Goal: Information Seeking & Learning: Compare options

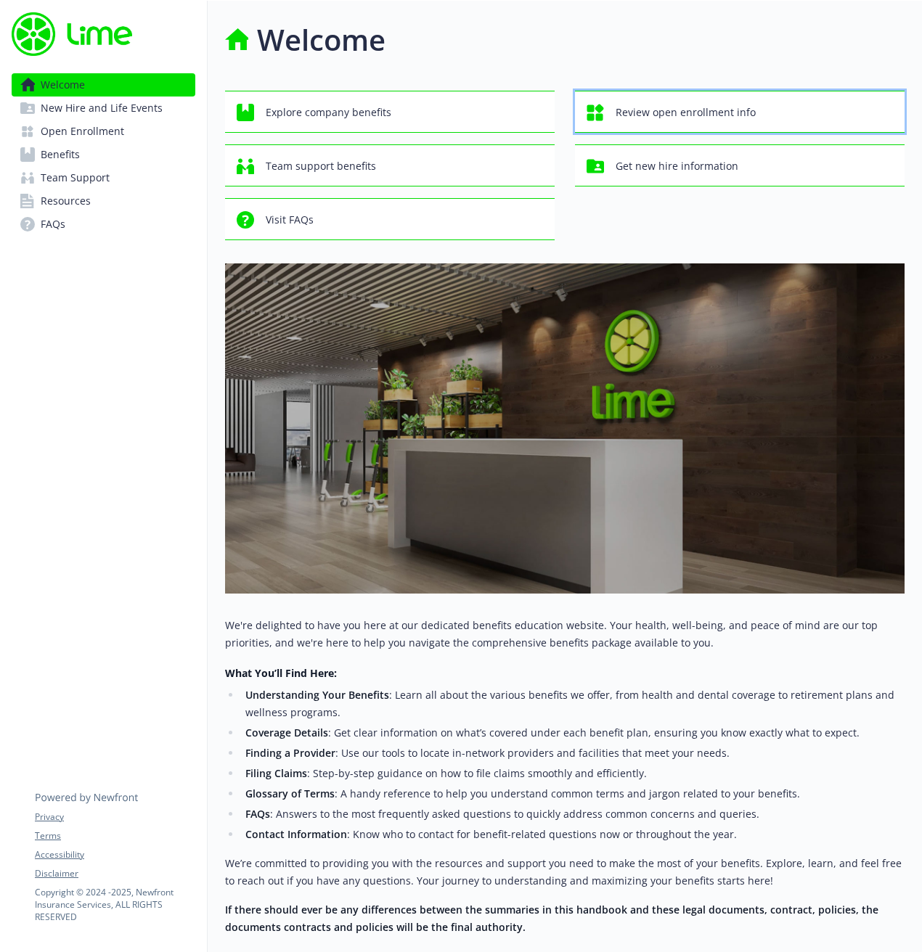
click at [740, 114] on span "Review open enrollment info" at bounding box center [686, 113] width 140 height 28
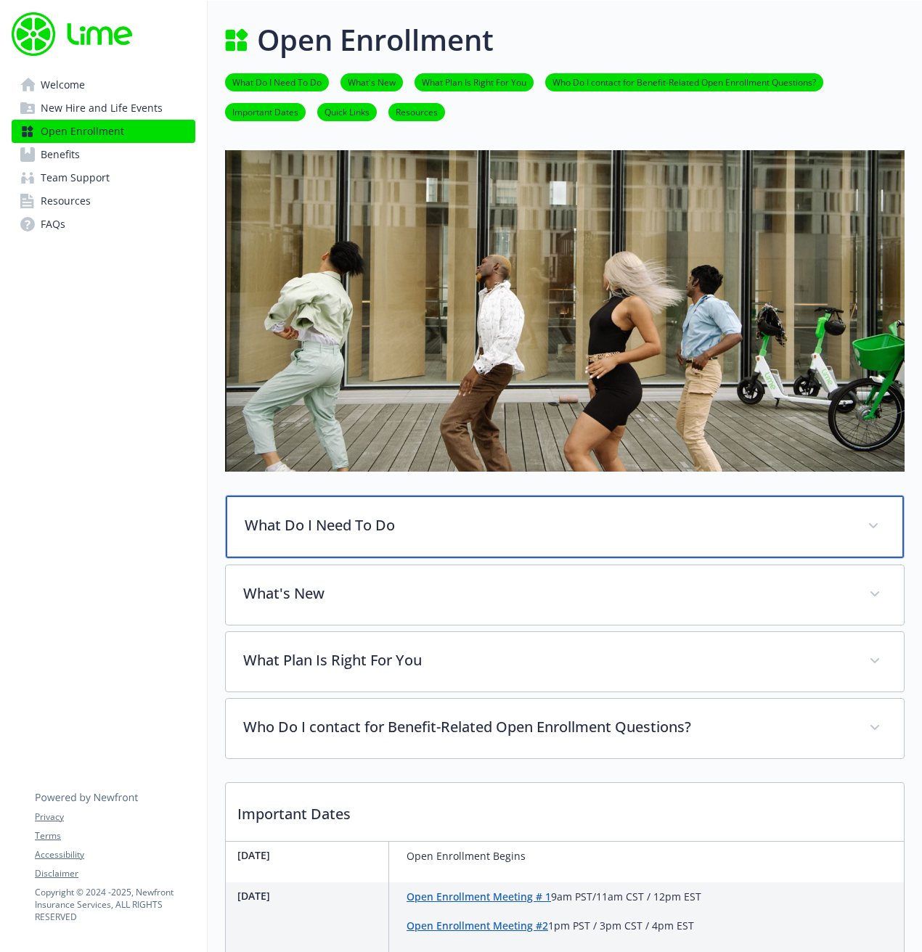
click at [483, 534] on p "What Do I Need To Do" at bounding box center [547, 526] width 605 height 22
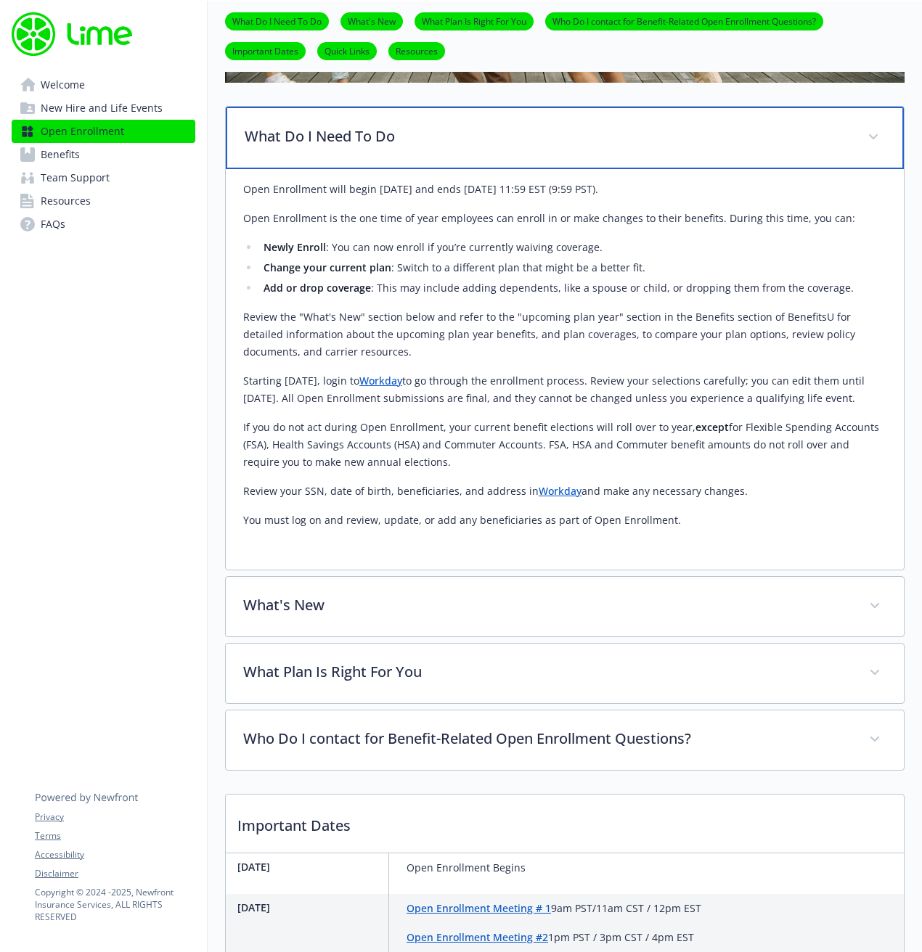
scroll to position [737, 0]
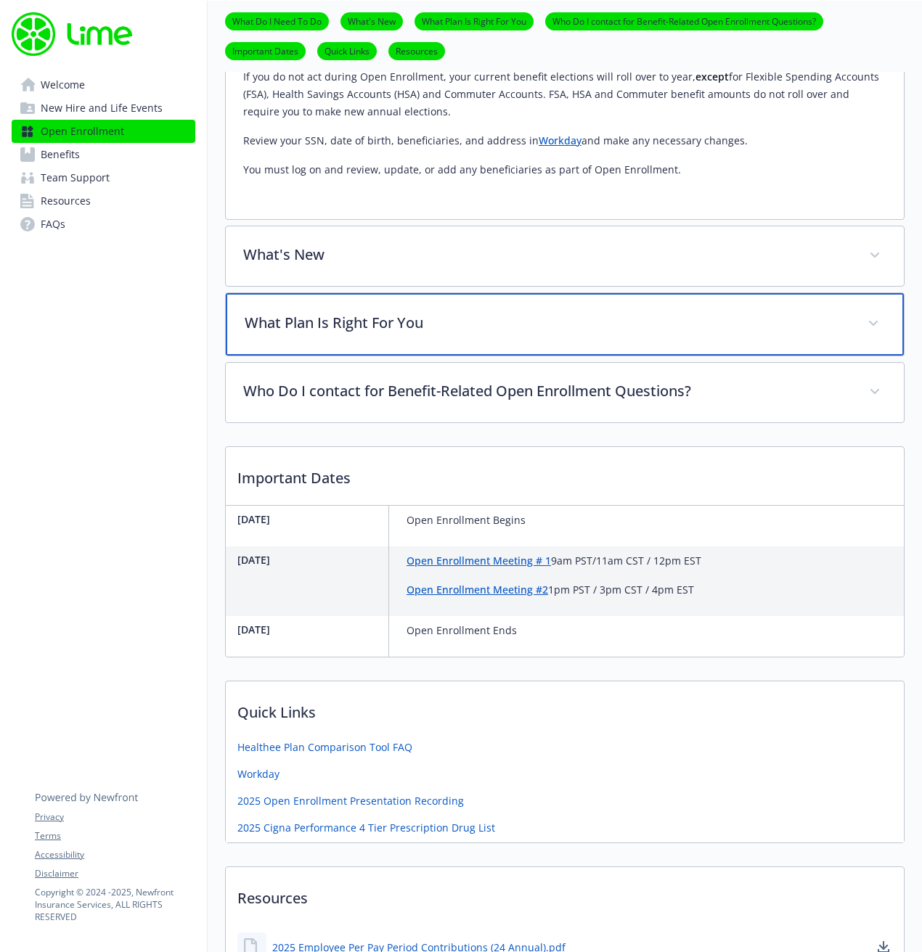
click at [467, 334] on p "What Plan Is Right For You" at bounding box center [547, 323] width 605 height 22
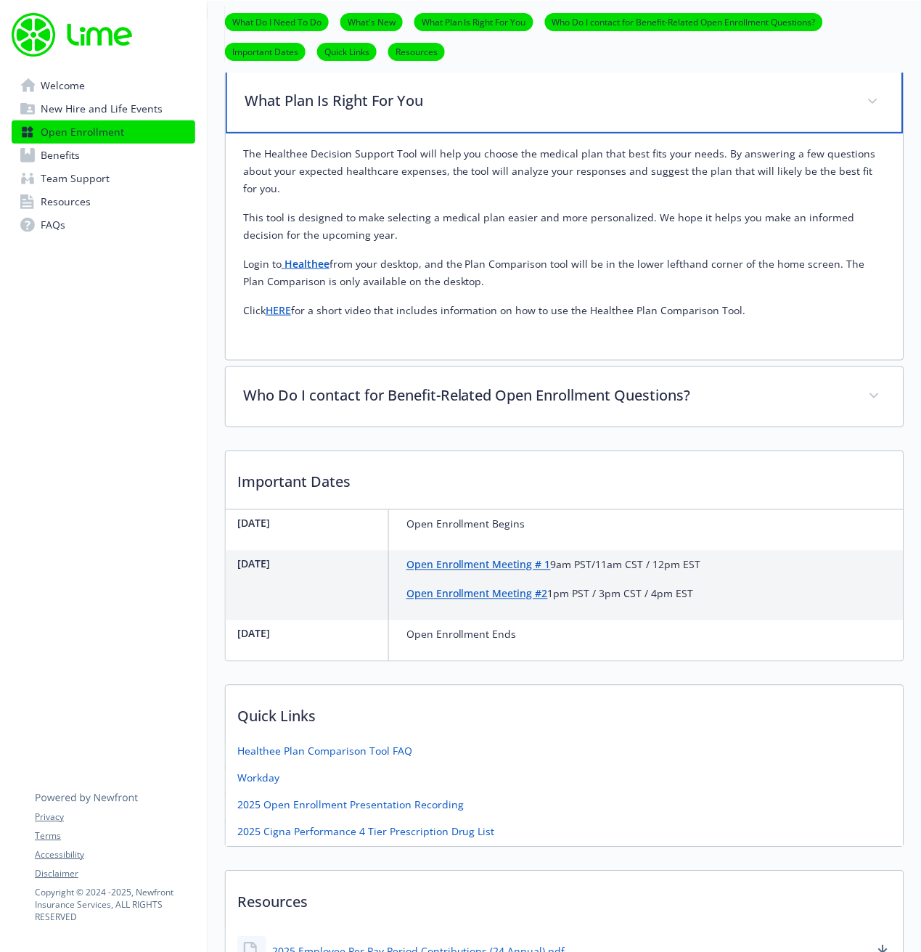
scroll to position [963, 0]
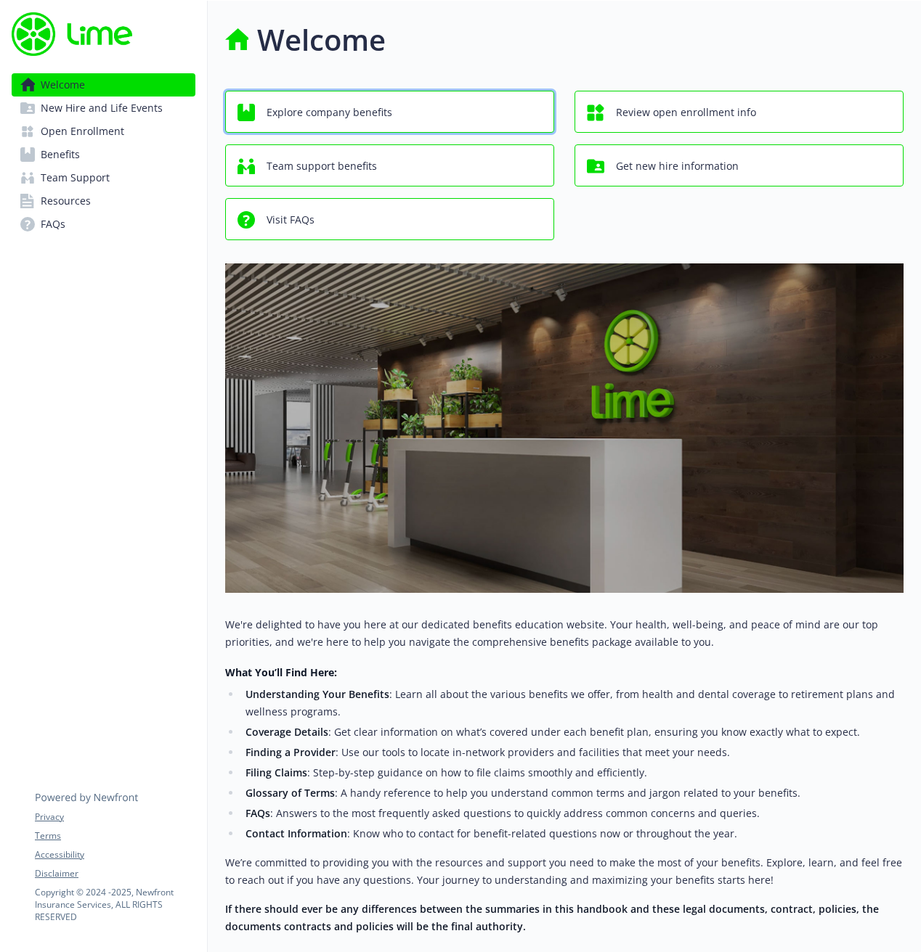
click at [377, 113] on span "Explore company benefits" at bounding box center [329, 113] width 126 height 28
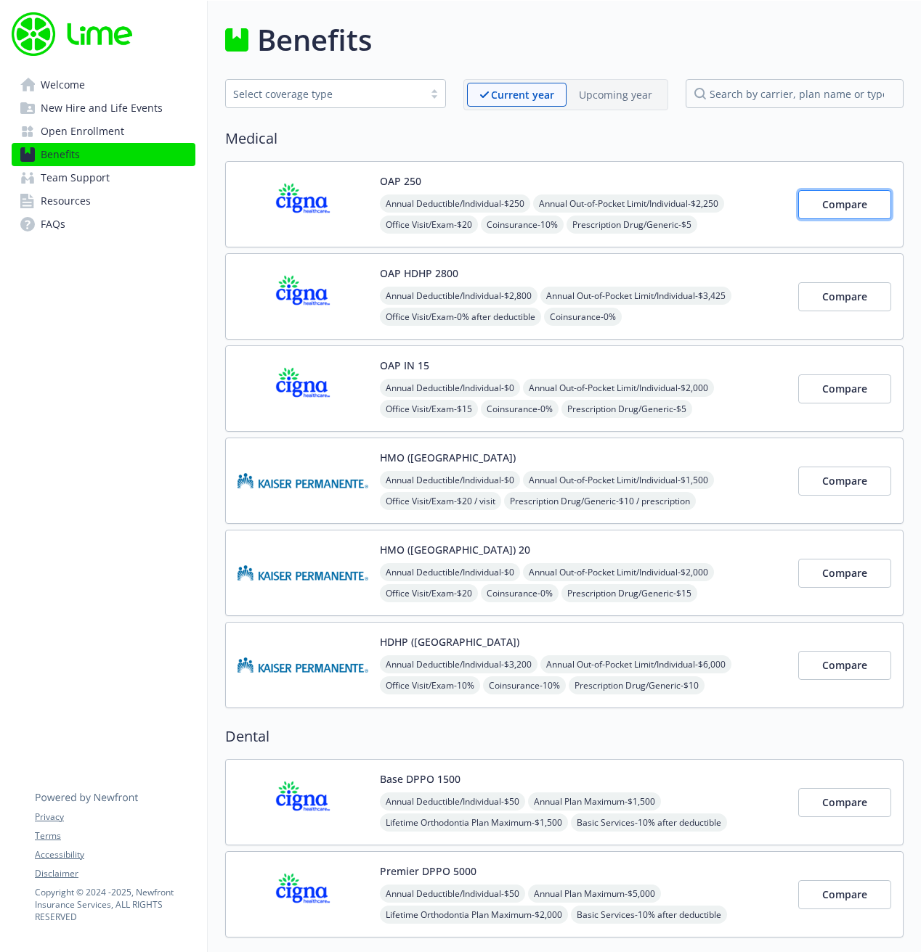
click at [857, 203] on span "Compare" at bounding box center [844, 204] width 45 height 14
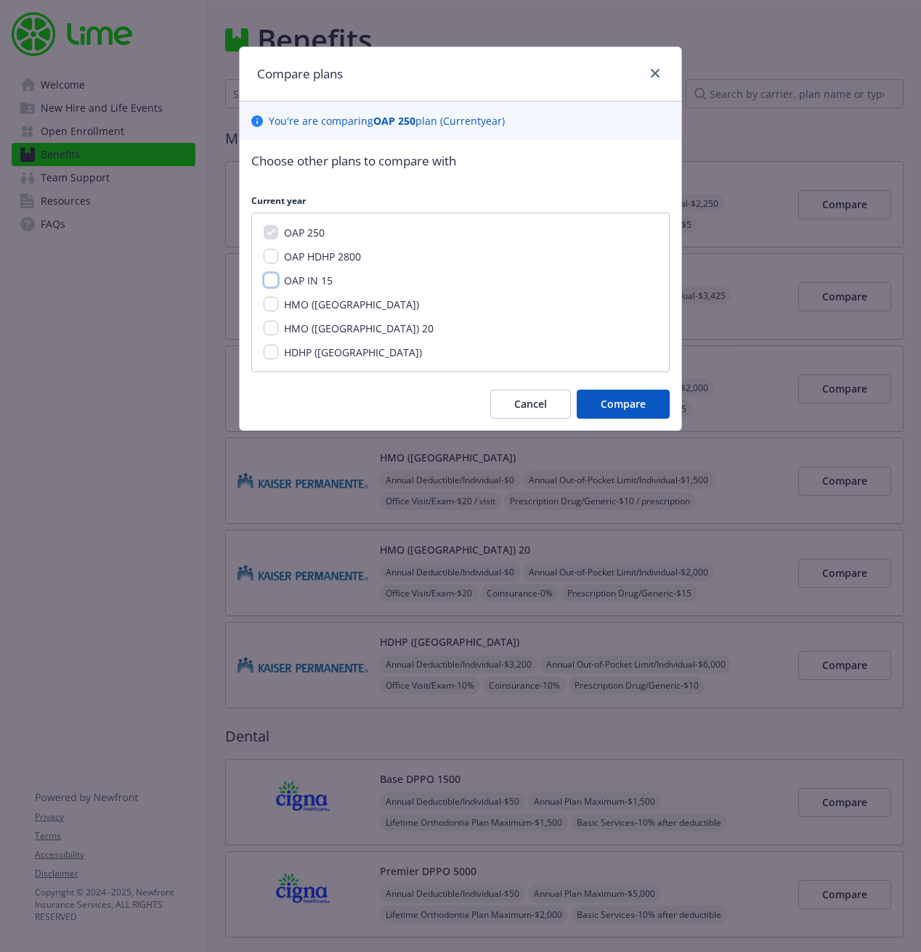
click at [272, 280] on input "OAP IN 15" at bounding box center [271, 280] width 15 height 15
checkbox input "true"
click at [273, 303] on input "HMO ([GEOGRAPHIC_DATA])" at bounding box center [271, 304] width 15 height 15
checkbox input "true"
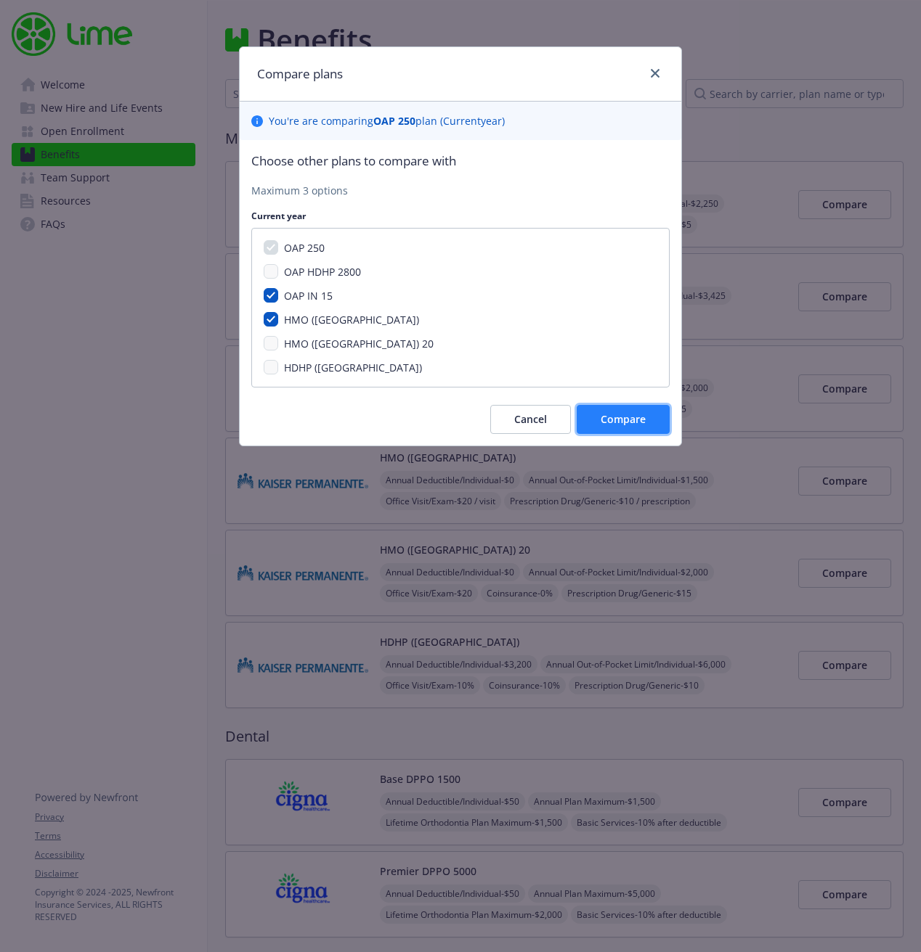
click at [632, 415] on span "Compare" at bounding box center [622, 419] width 45 height 14
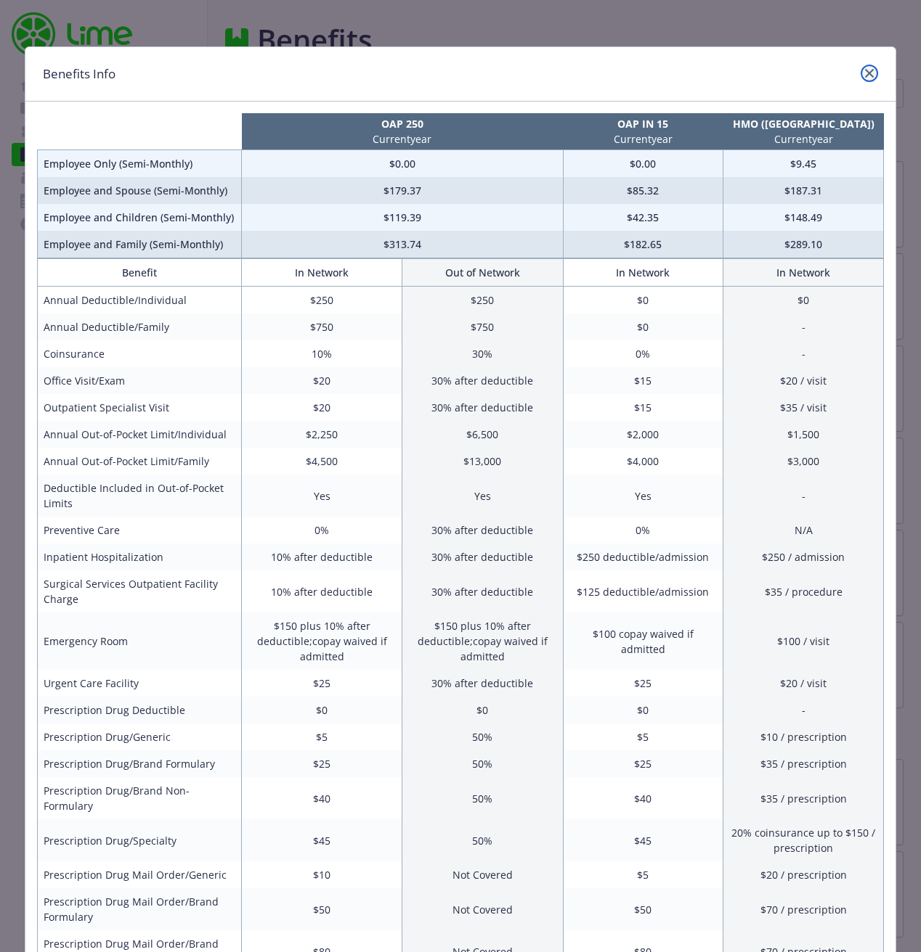
click at [867, 75] on icon "close" at bounding box center [869, 73] width 9 height 9
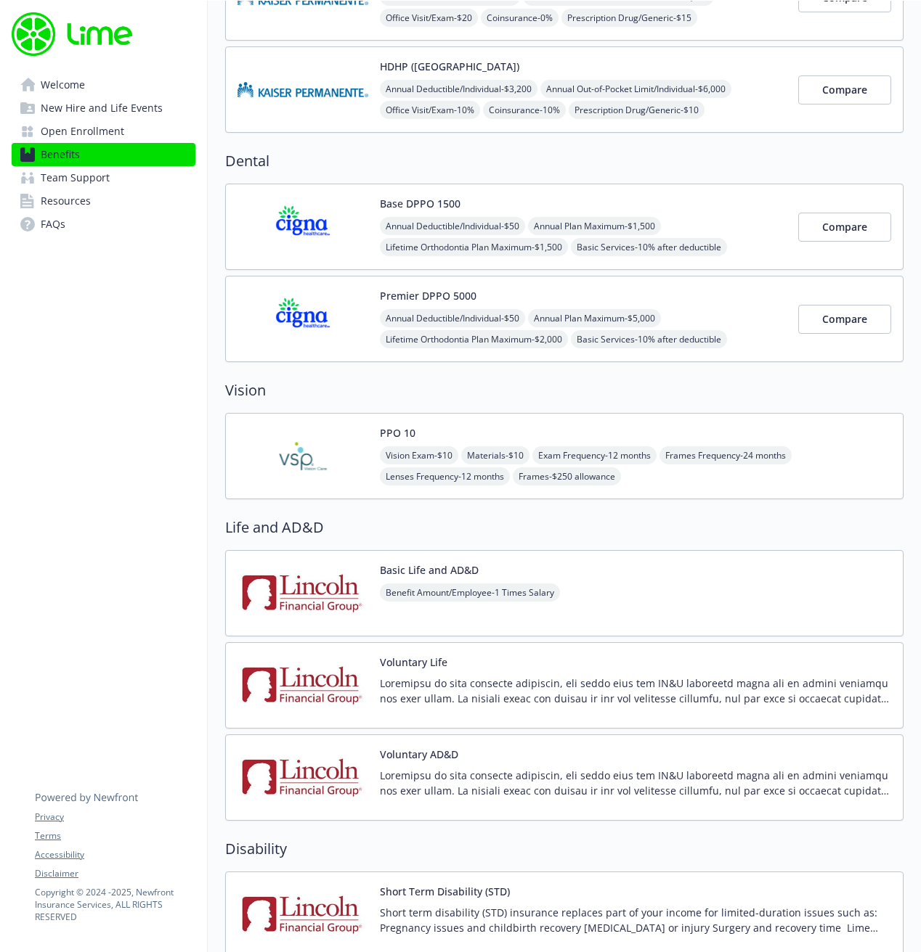
scroll to position [454, 0]
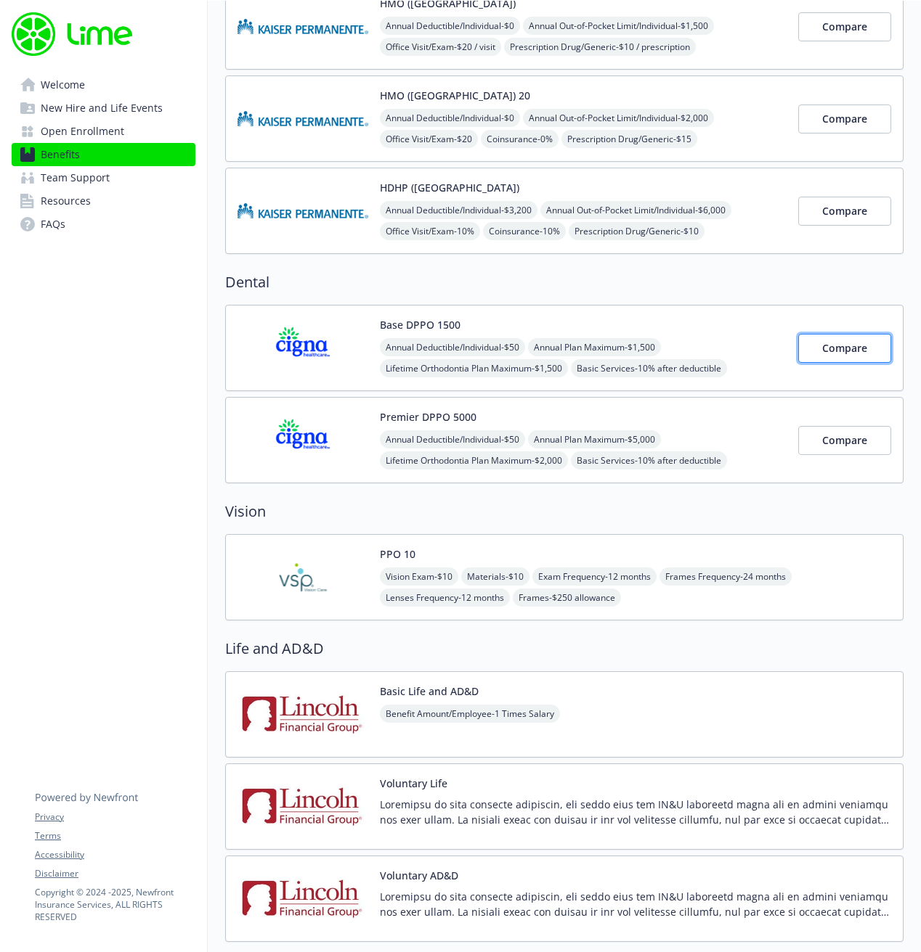
click at [851, 345] on span "Compare" at bounding box center [844, 348] width 45 height 14
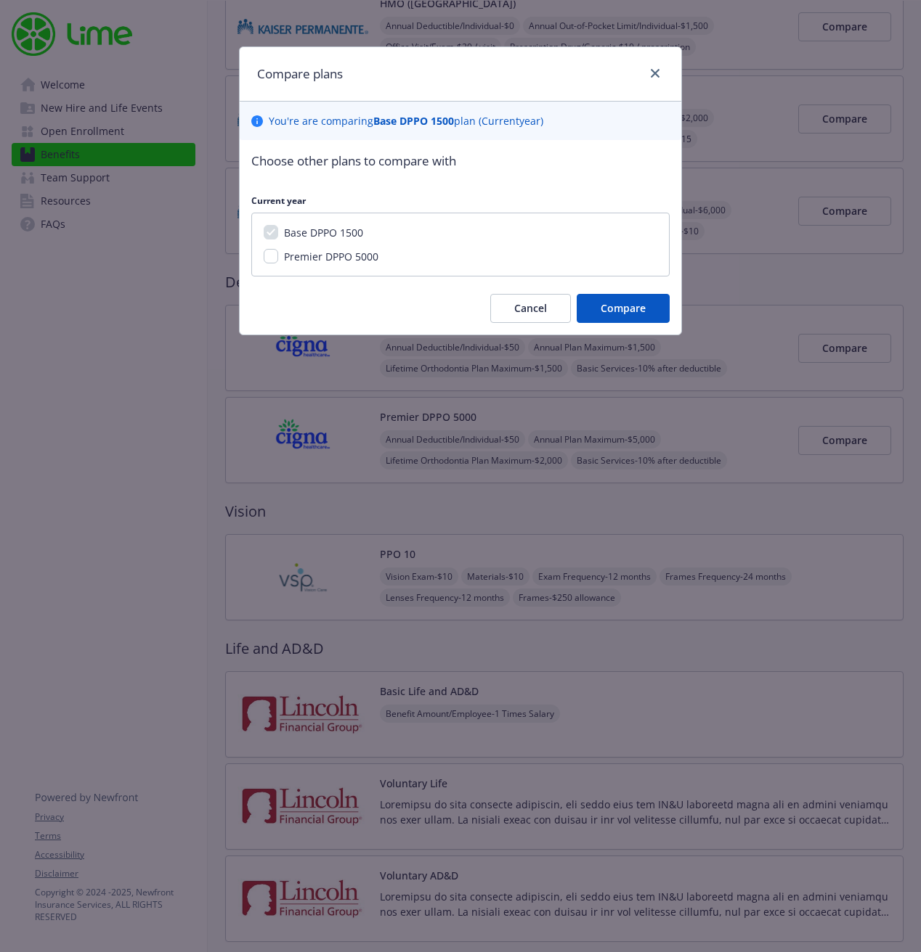
click at [352, 253] on span "Premier DPPO 5000" at bounding box center [331, 257] width 94 height 14
click at [278, 253] on input "Premier DPPO 5000" at bounding box center [271, 256] width 15 height 15
checkbox input "true"
click at [637, 310] on span "Compare" at bounding box center [622, 308] width 45 height 14
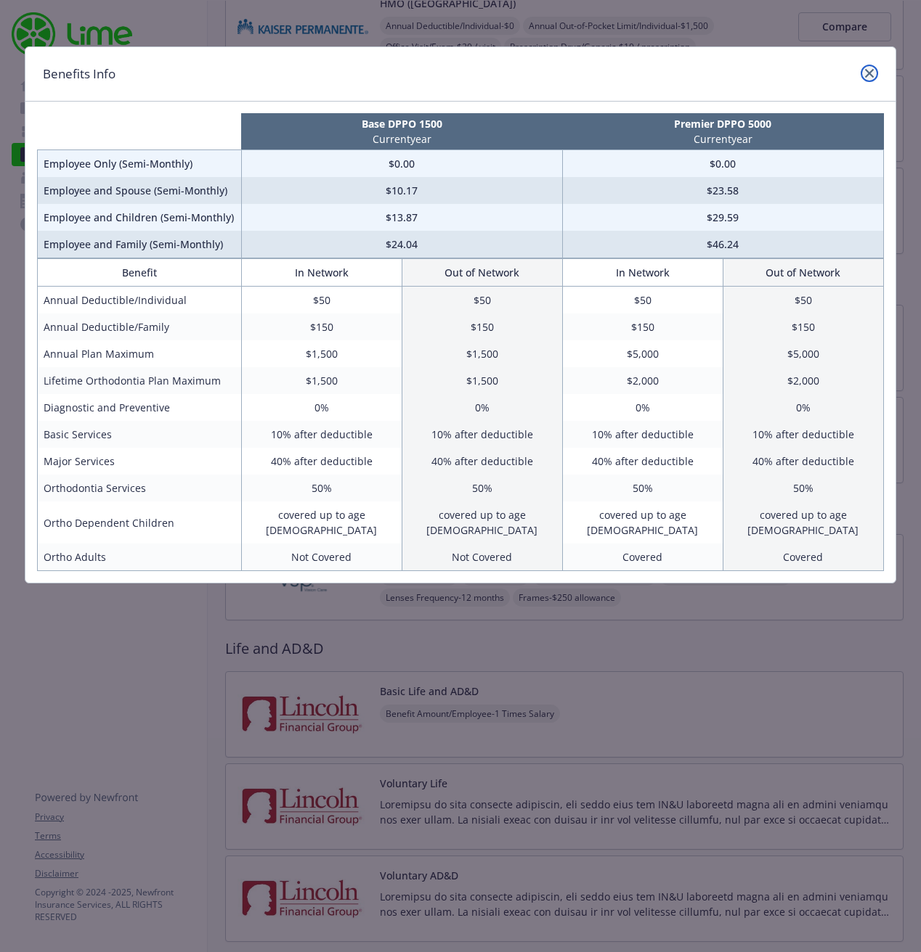
click at [867, 69] on icon "close" at bounding box center [869, 73] width 9 height 9
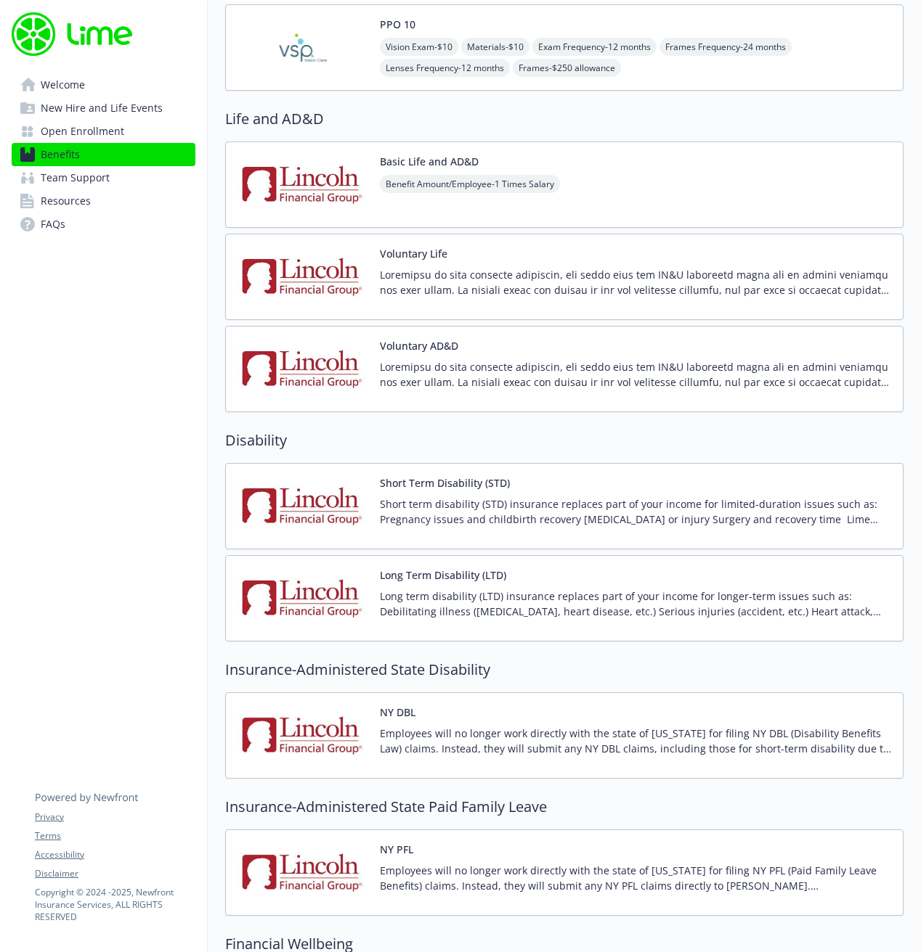
scroll to position [1033, 0]
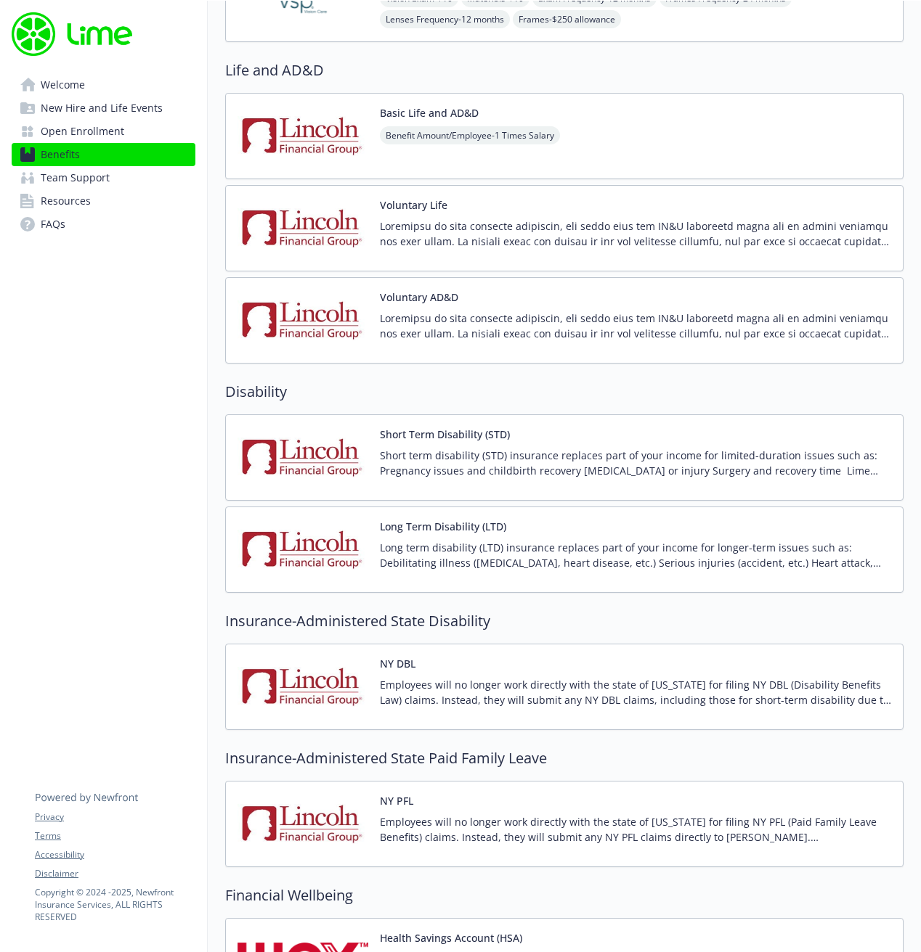
click at [544, 213] on div "Voluntary Life" at bounding box center [635, 228] width 511 height 62
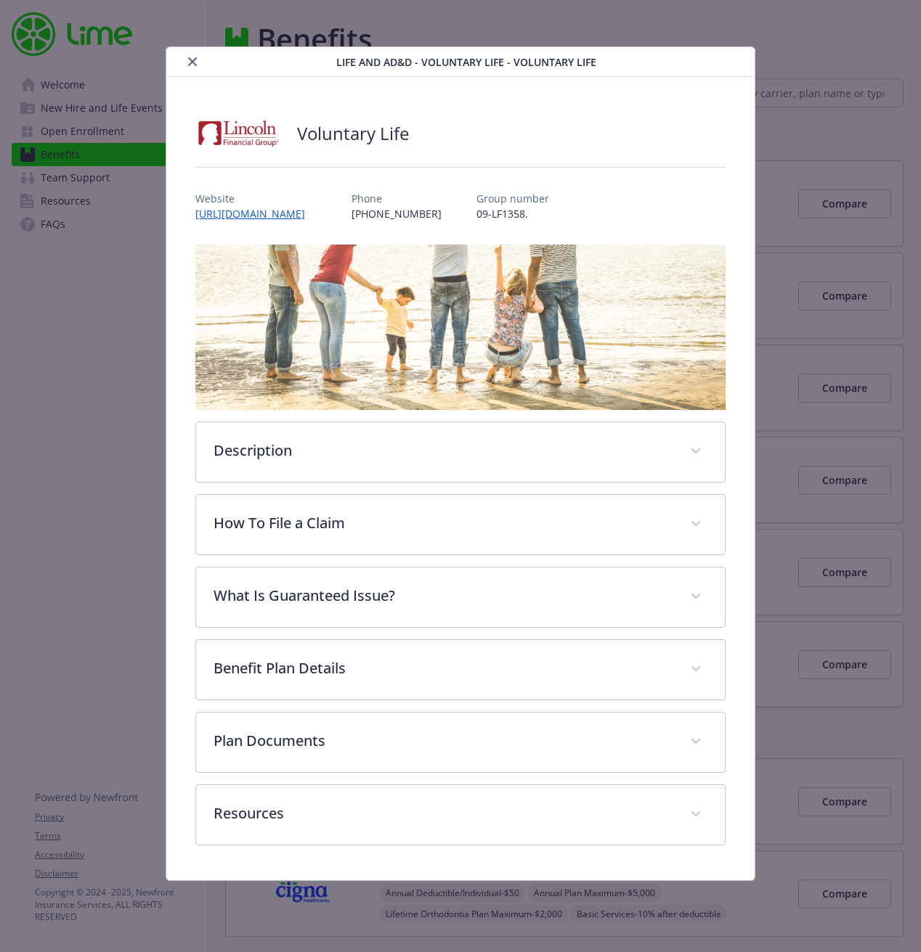
scroll to position [1033, 0]
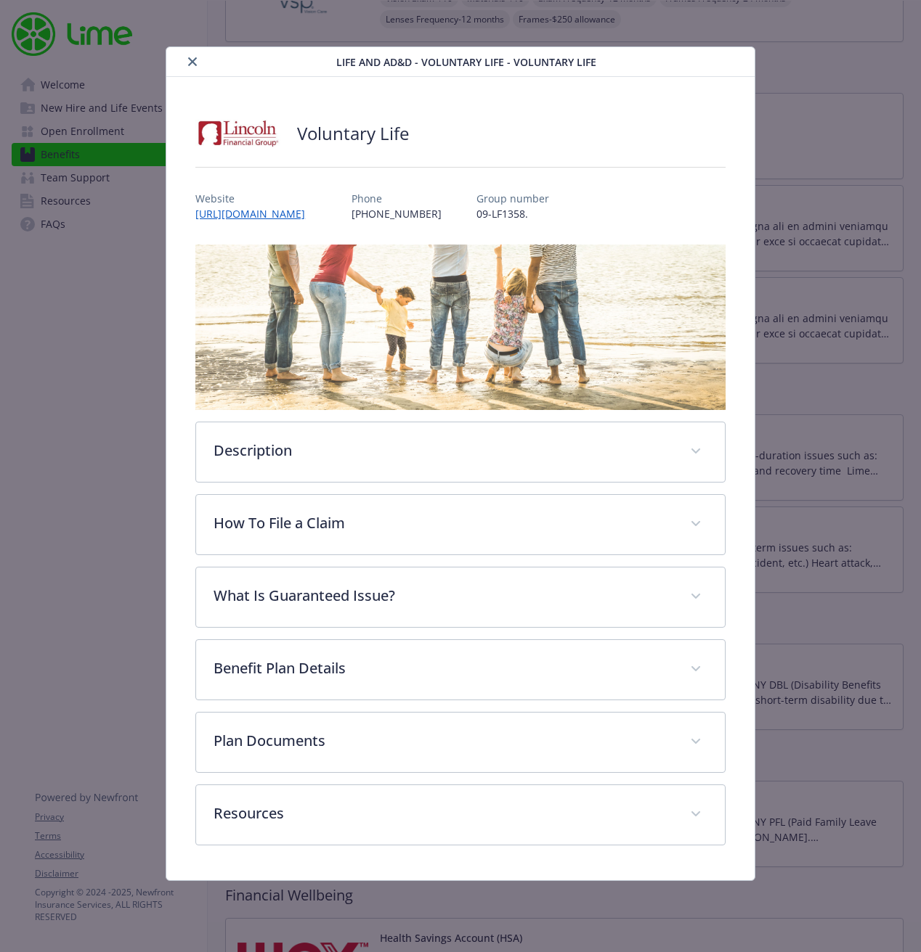
click at [179, 65] on div "details for plan Life and AD&D - Voluntary Life - Voluntary Life" at bounding box center [254, 61] width 164 height 17
click at [189, 60] on icon "close" at bounding box center [192, 61] width 9 height 9
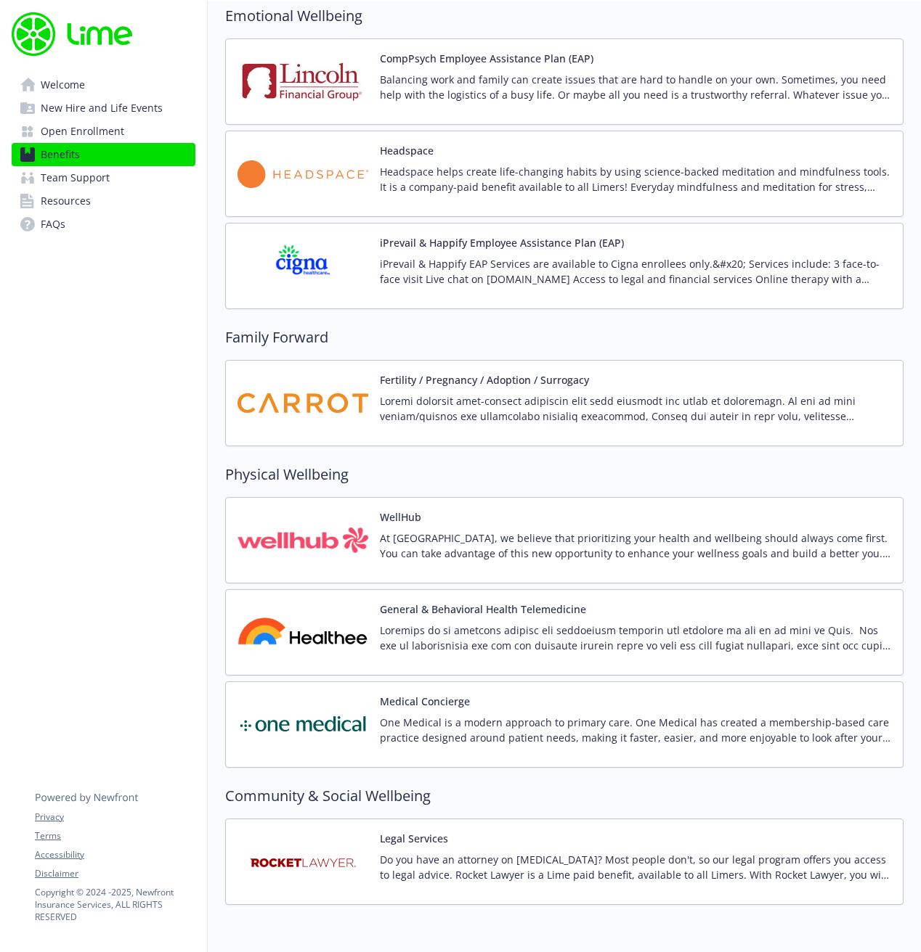
scroll to position [2845, 0]
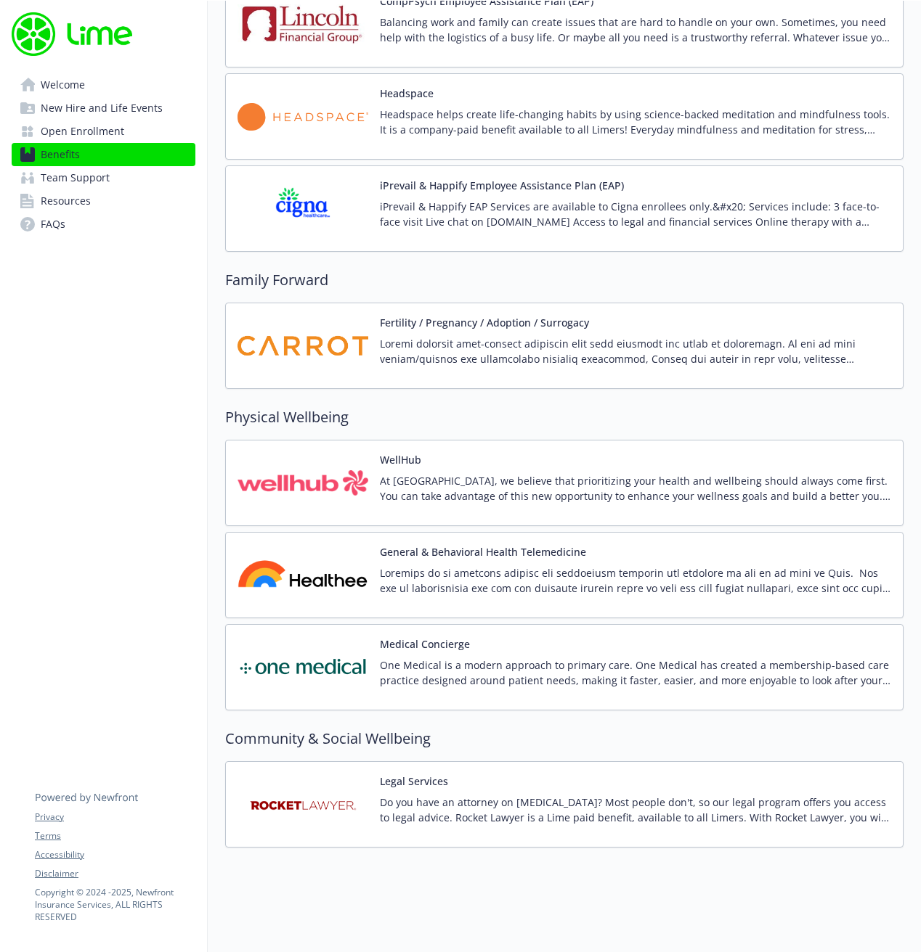
click at [600, 492] on p "At [GEOGRAPHIC_DATA], we believe that prioritizing your health and wellbeing sh…" at bounding box center [635, 488] width 511 height 30
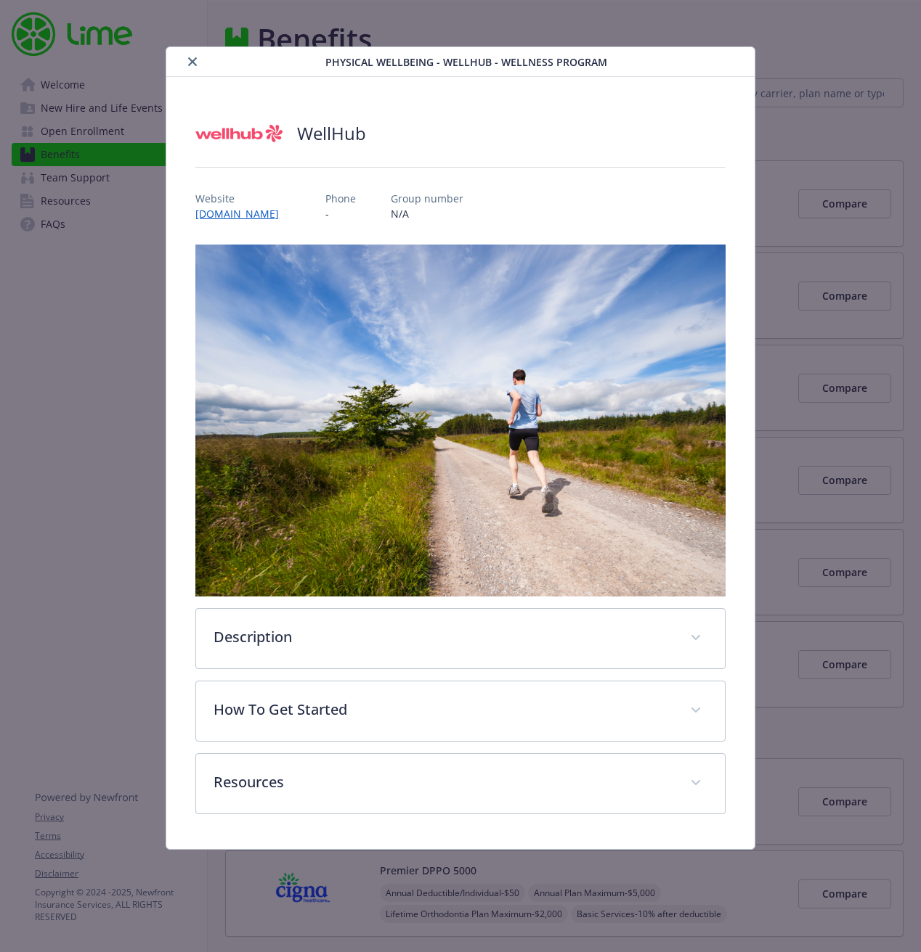
scroll to position [2845, 0]
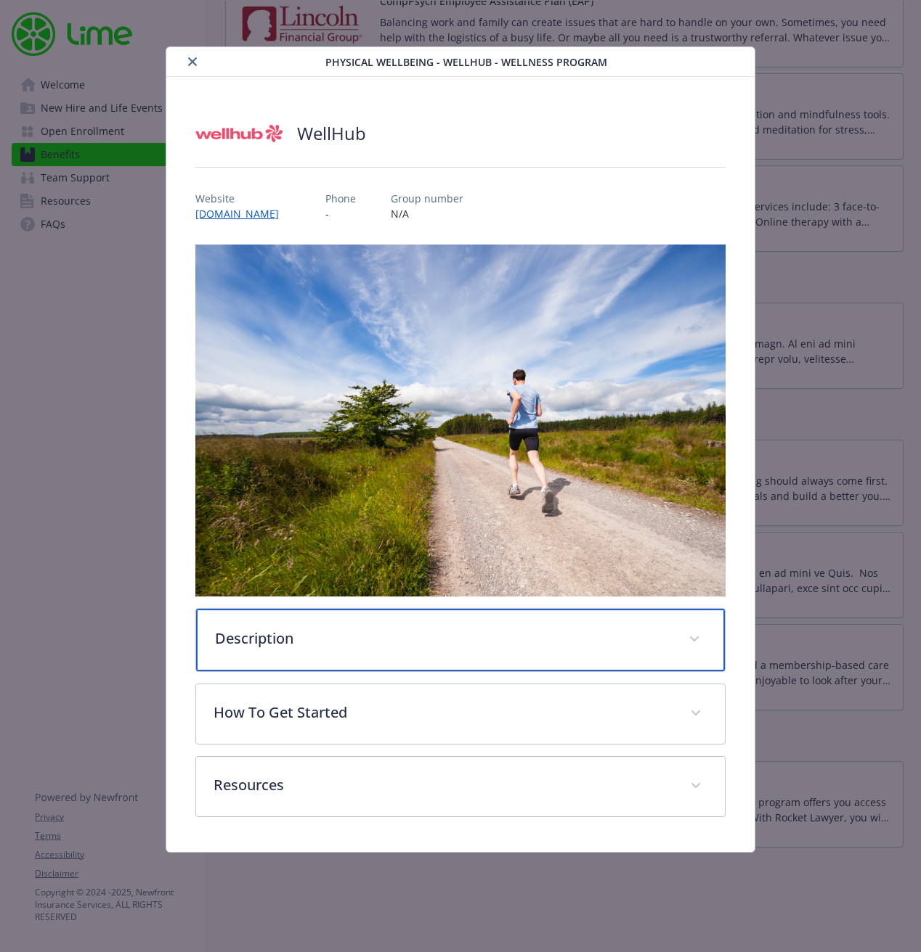
click at [670, 650] on div "Description" at bounding box center [460, 640] width 528 height 62
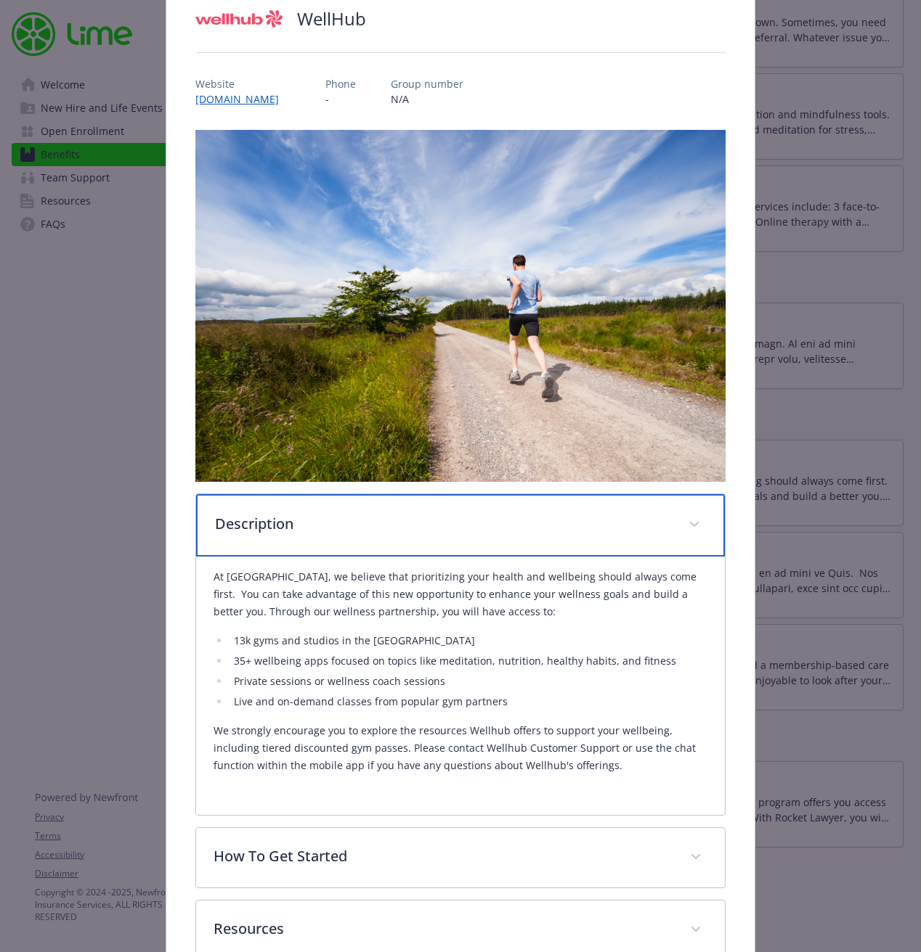
scroll to position [205, 0]
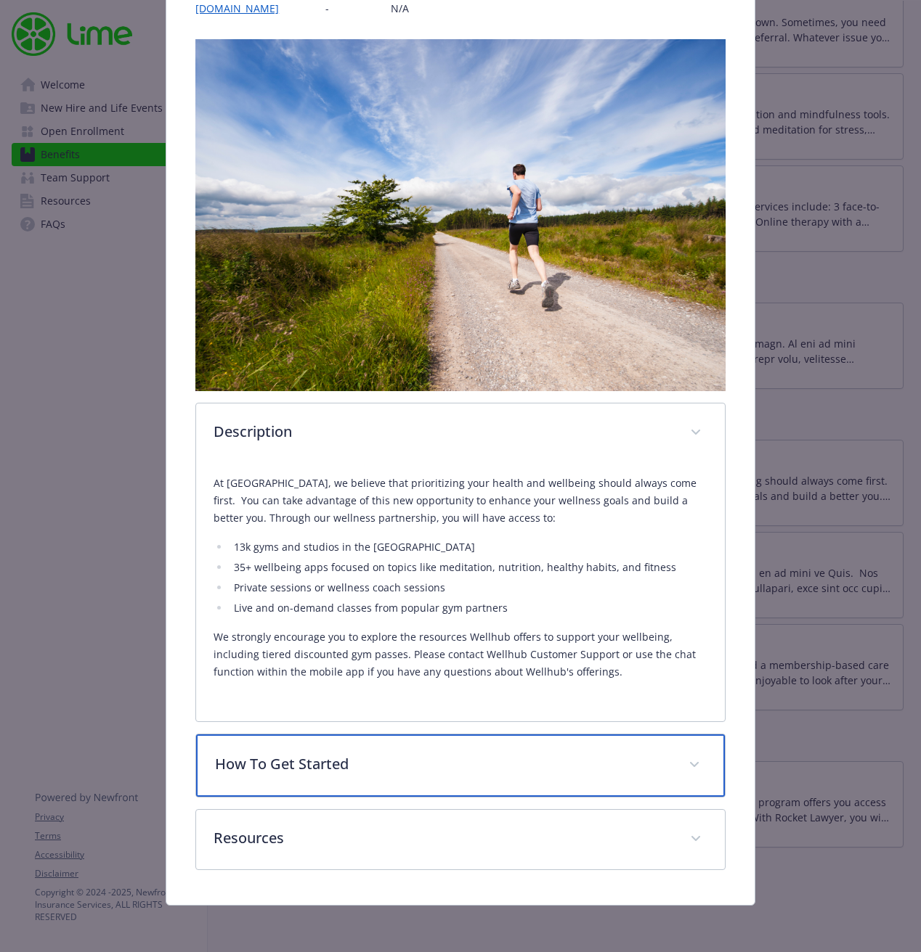
click at [425, 770] on p "How To Get Started" at bounding box center [443, 765] width 456 height 22
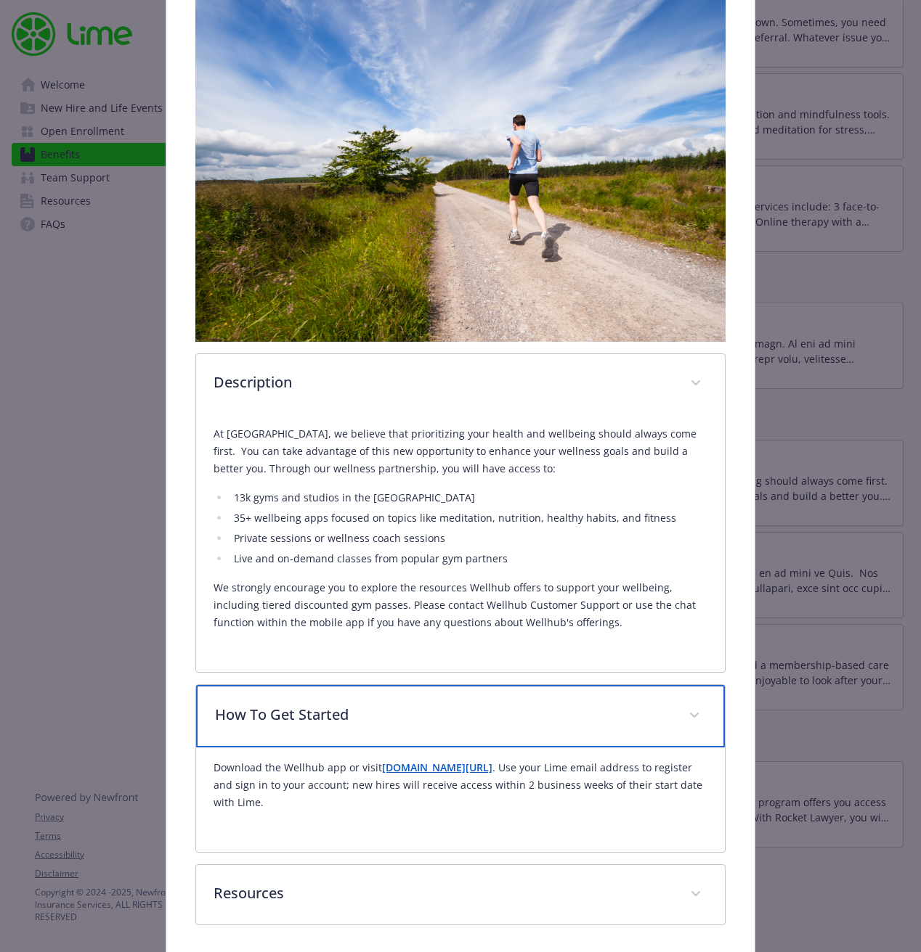
scroll to position [310, 0]
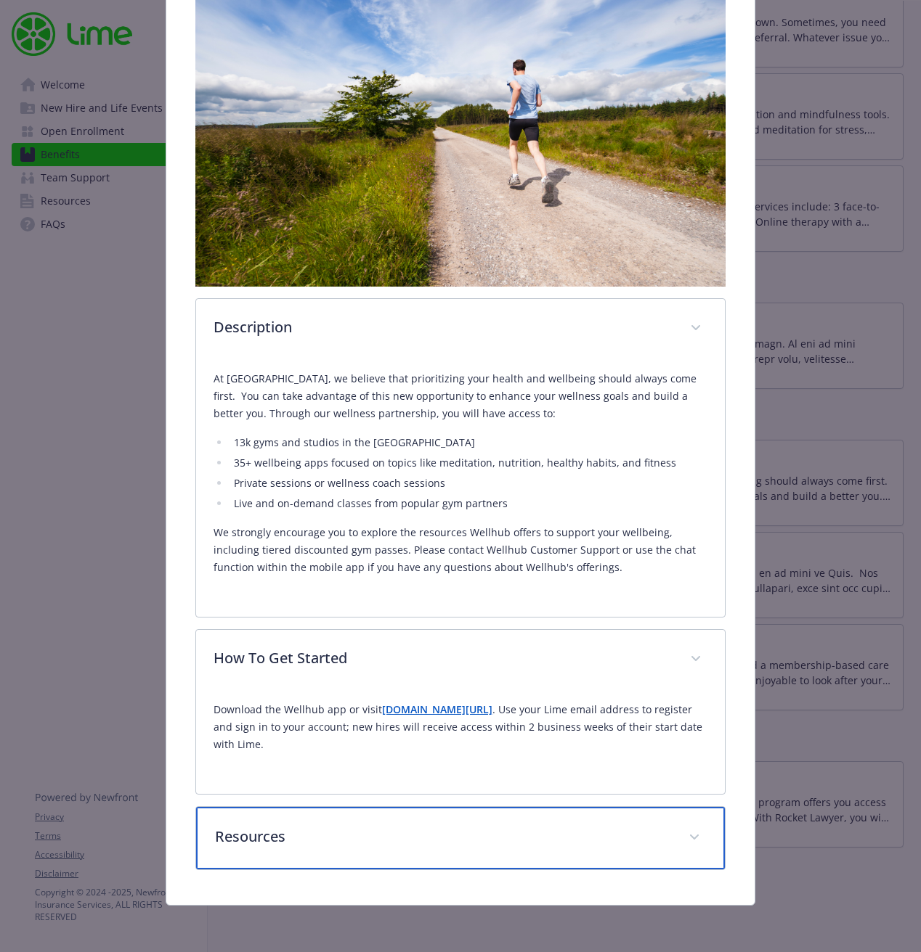
click at [476, 841] on p "Resources" at bounding box center [443, 837] width 456 height 22
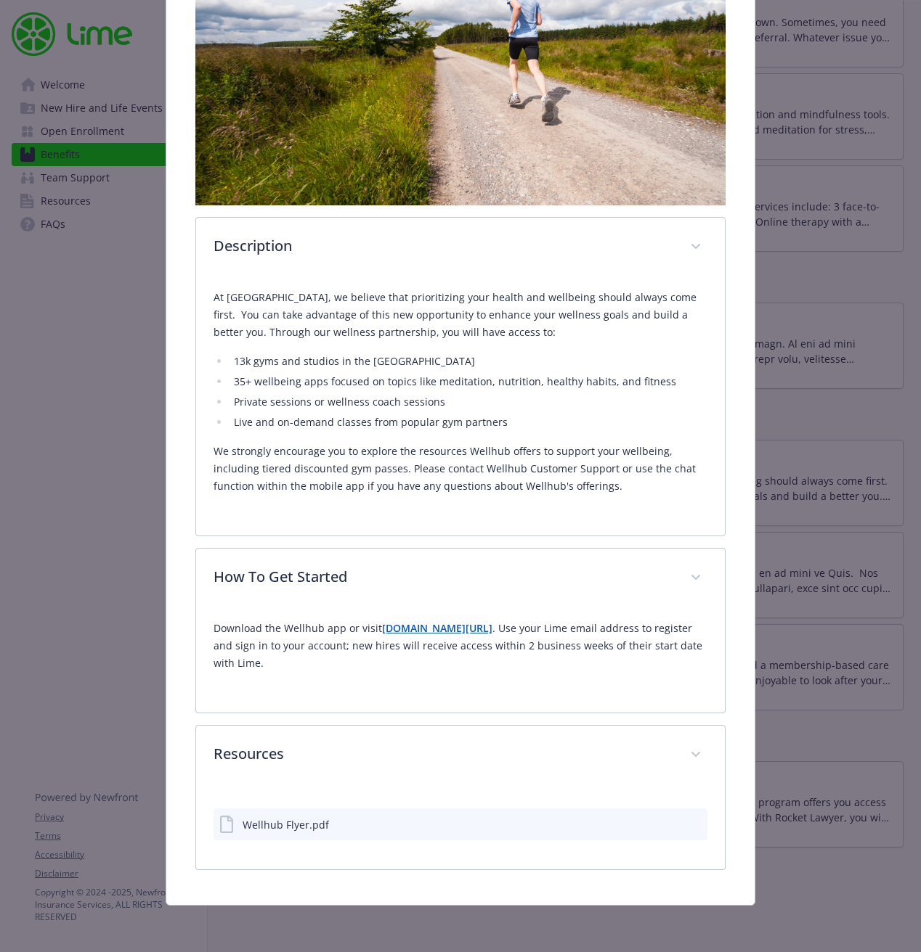
scroll to position [391, 0]
click at [322, 825] on div "Wellhub Flyer.pdf" at bounding box center [285, 824] width 86 height 15
click at [672, 824] on icon "download file" at bounding box center [670, 824] width 12 height 12
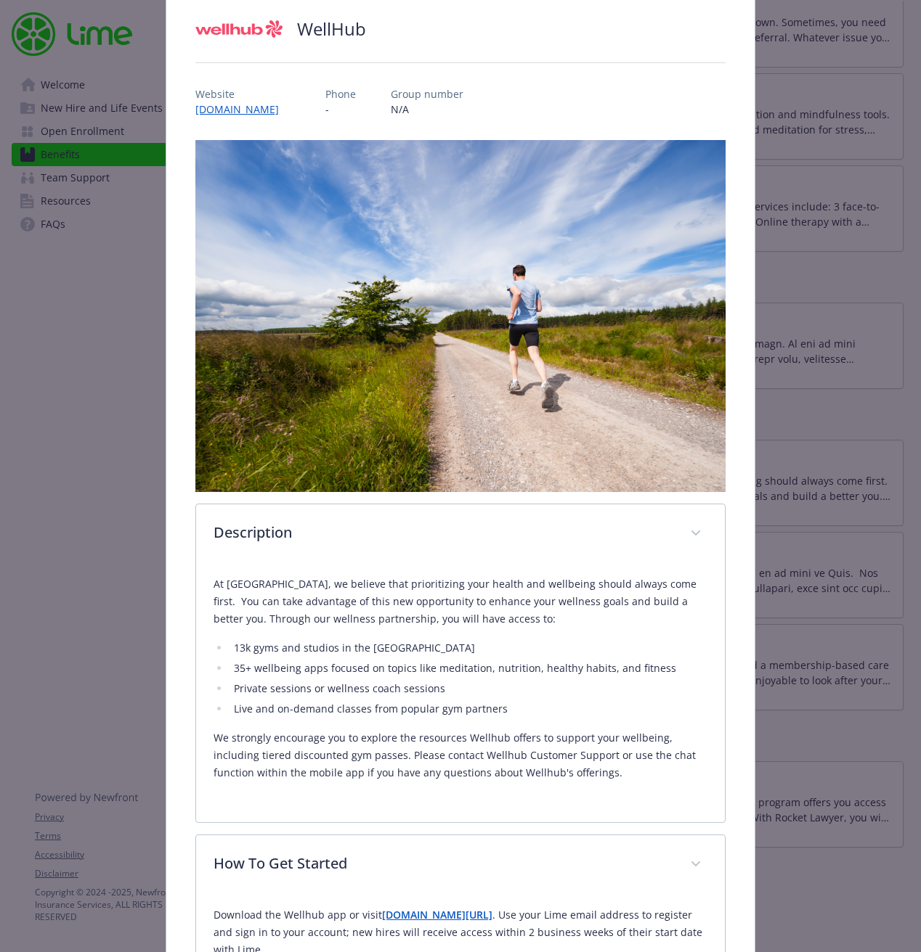
scroll to position [37, 0]
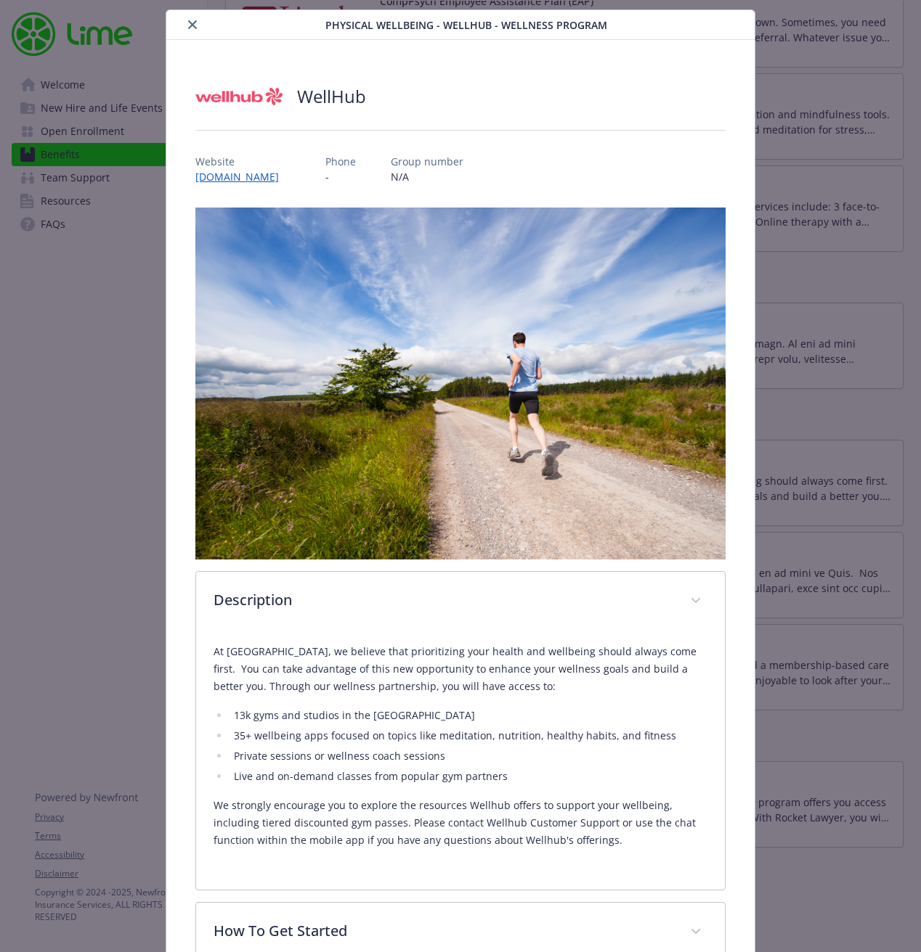
click at [193, 28] on icon "close" at bounding box center [192, 24] width 9 height 9
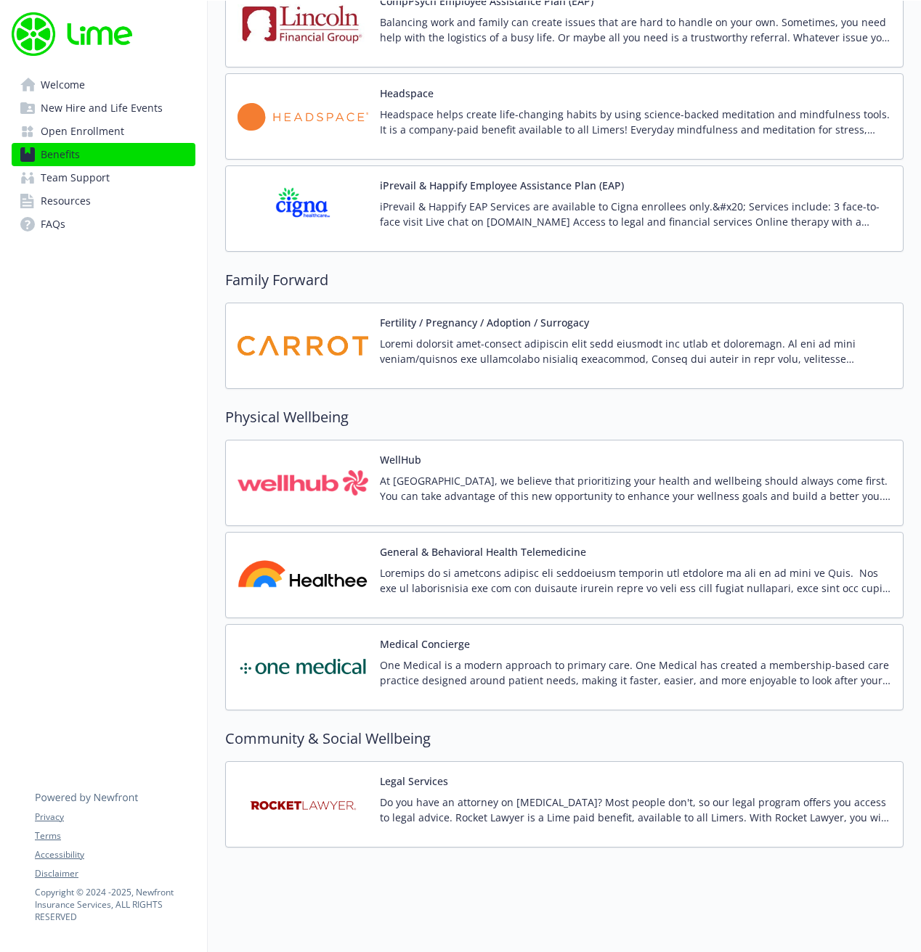
click at [467, 642] on button "Medical Concierge" at bounding box center [425, 644] width 90 height 15
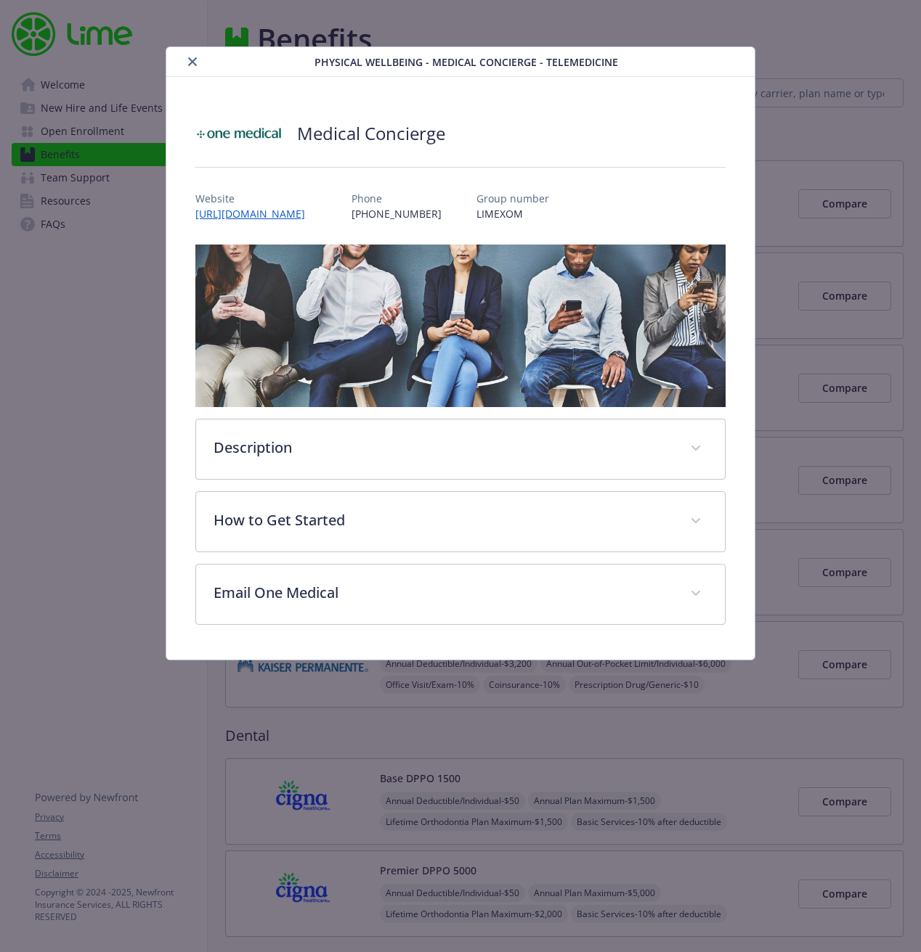
scroll to position [2845, 0]
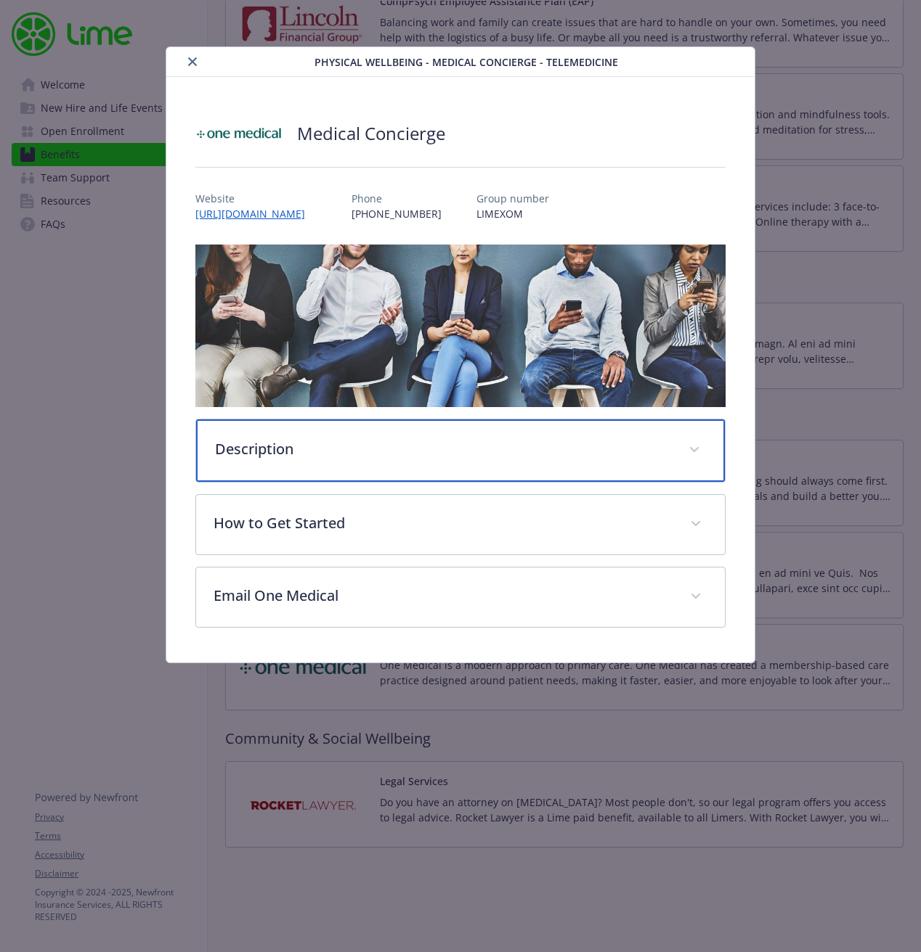
click at [408, 445] on p "Description" at bounding box center [443, 449] width 456 height 22
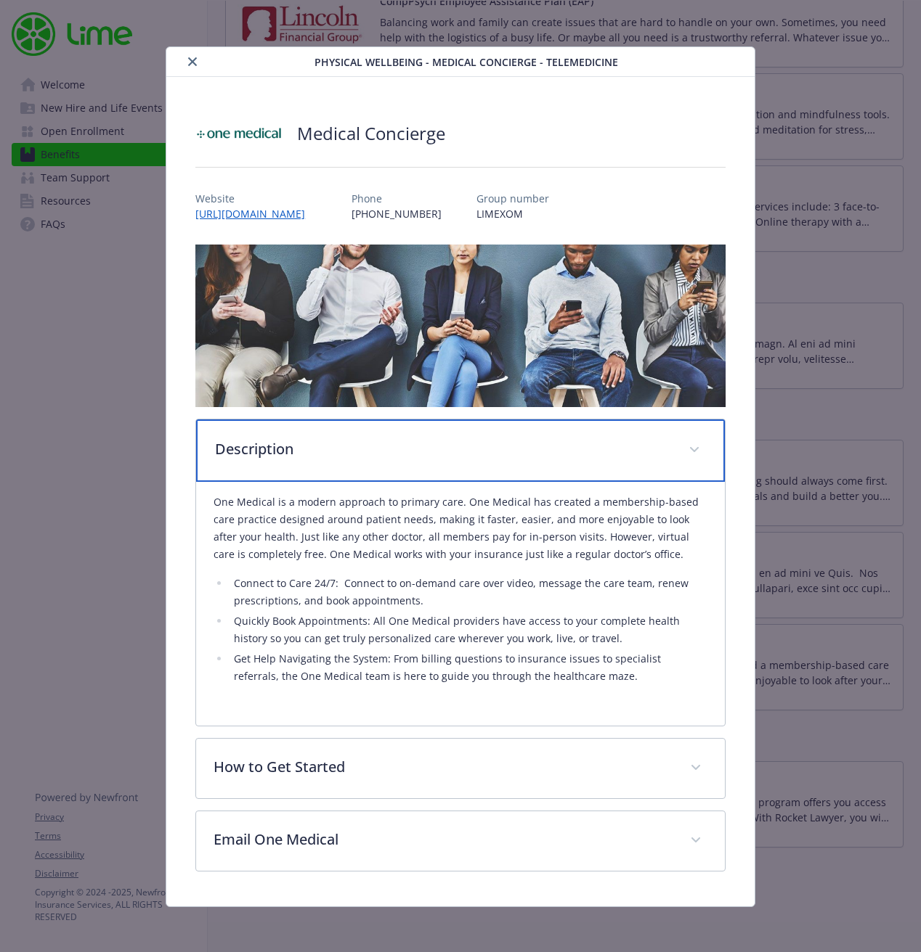
scroll to position [1, 0]
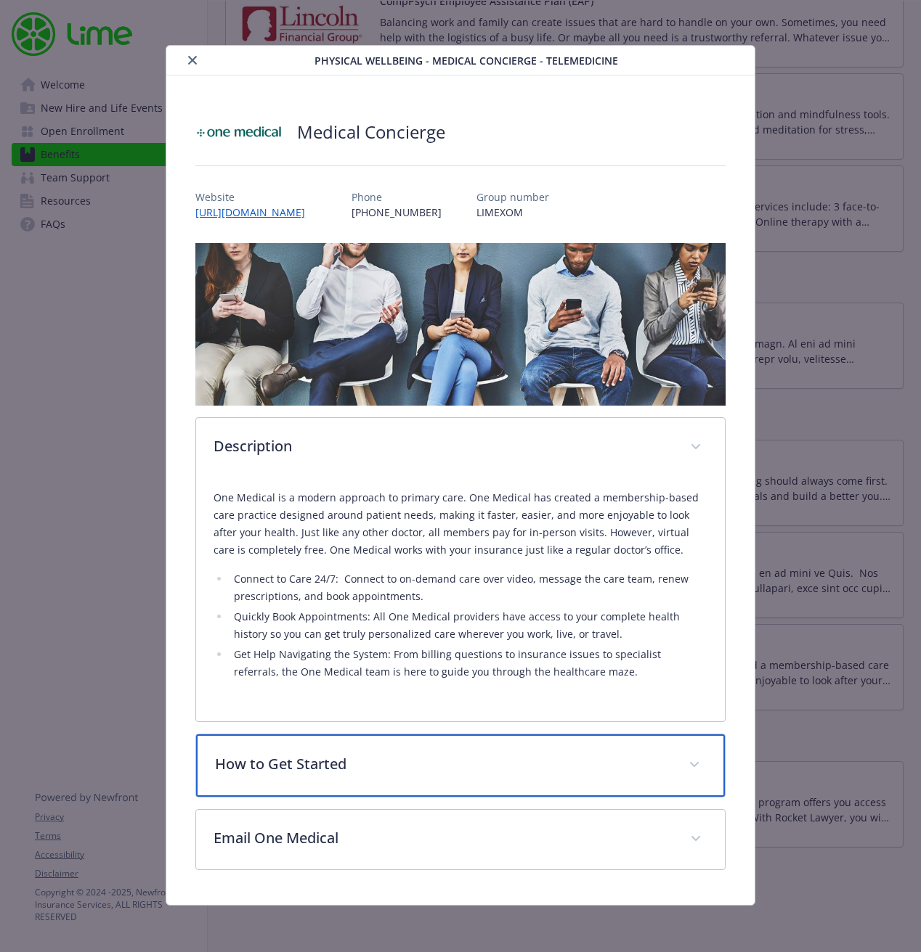
click at [405, 772] on p "How to Get Started" at bounding box center [443, 765] width 456 height 22
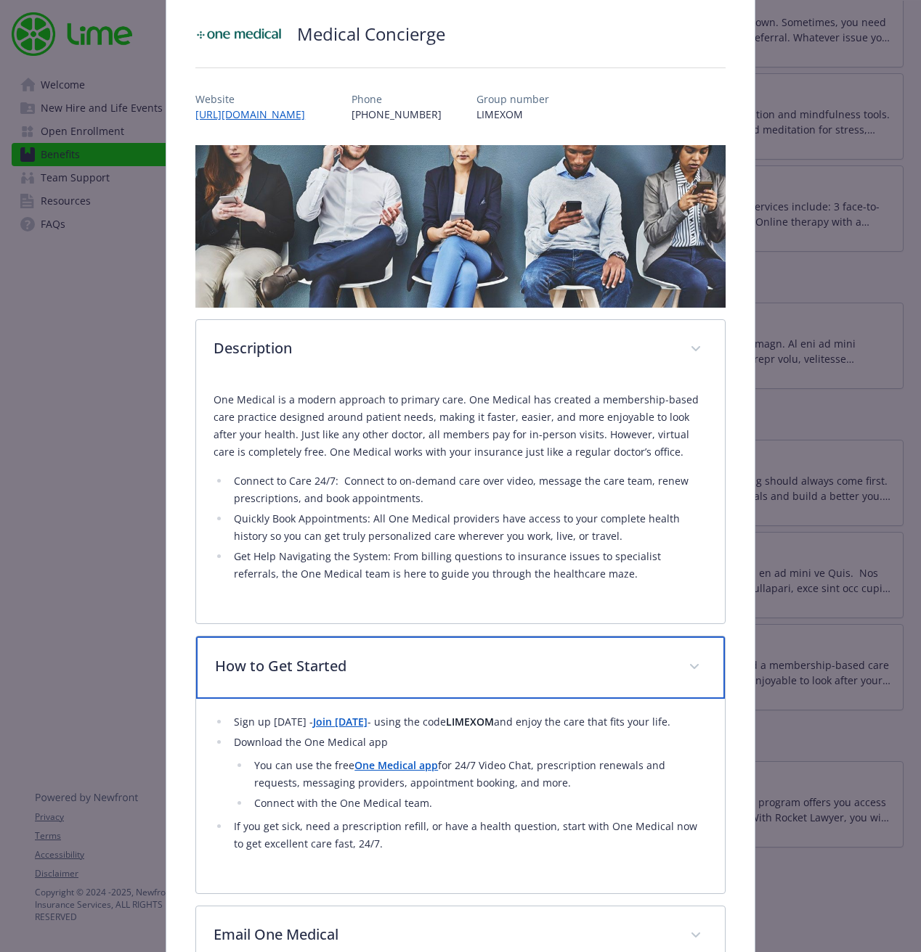
scroll to position [196, 0]
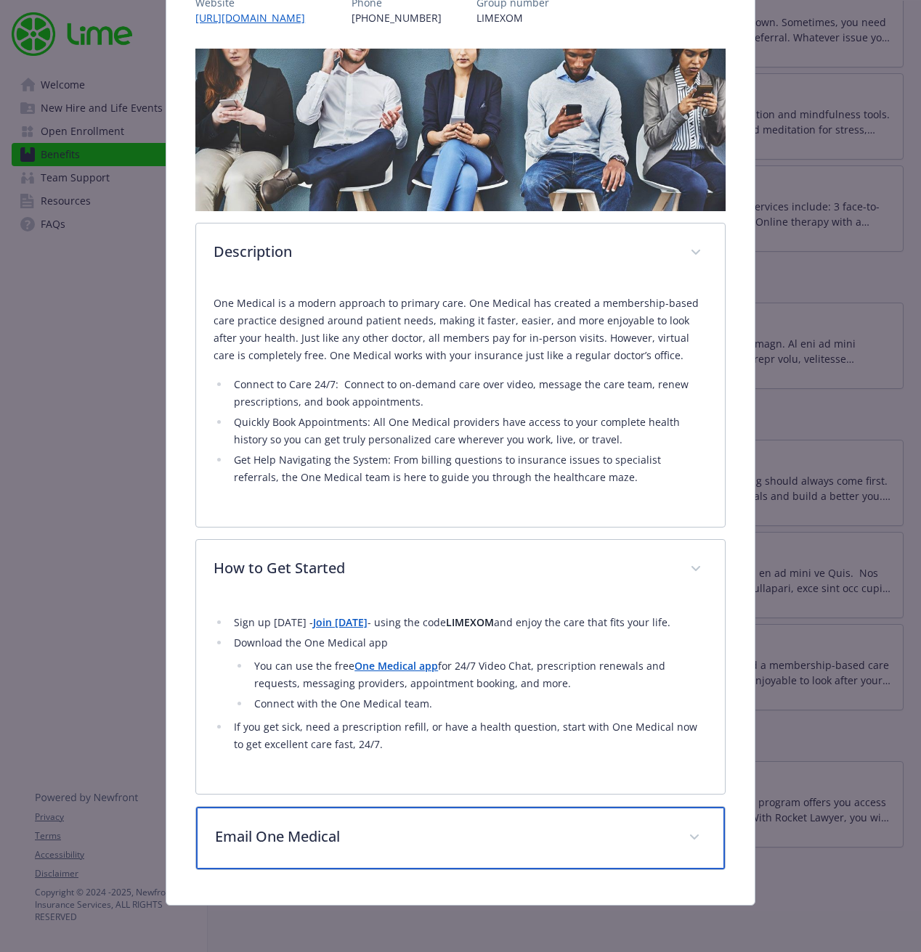
click at [407, 854] on div "Email One Medical" at bounding box center [460, 838] width 528 height 62
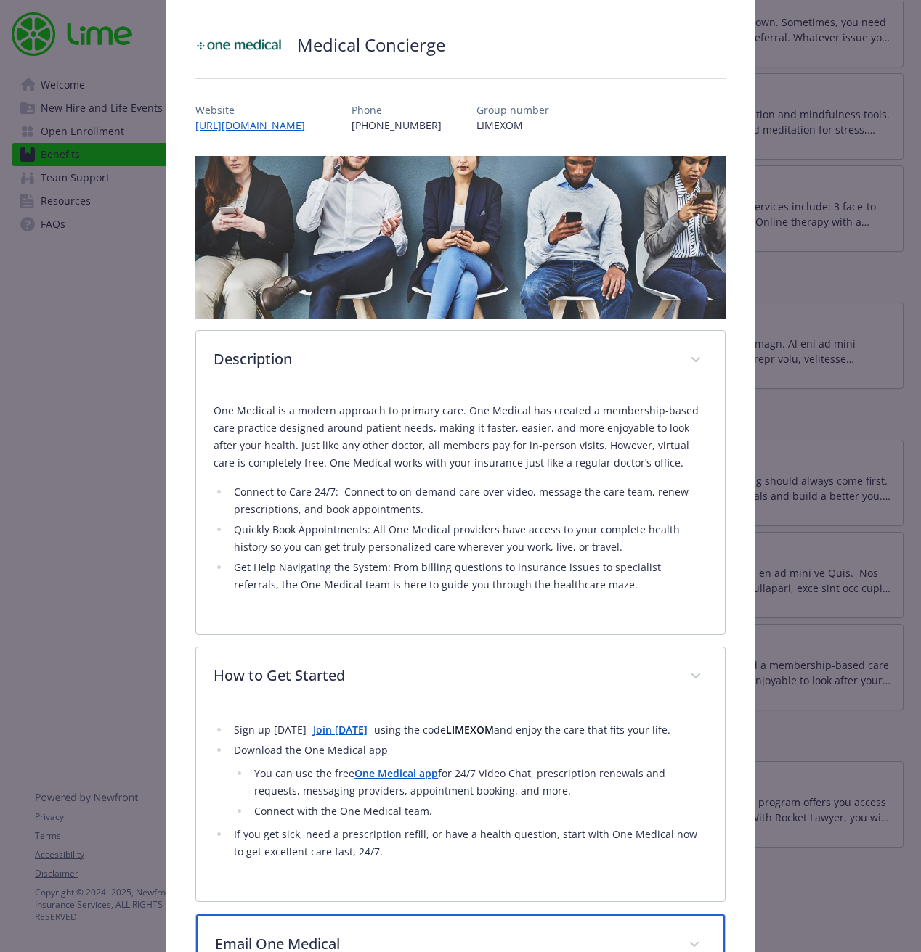
scroll to position [0, 0]
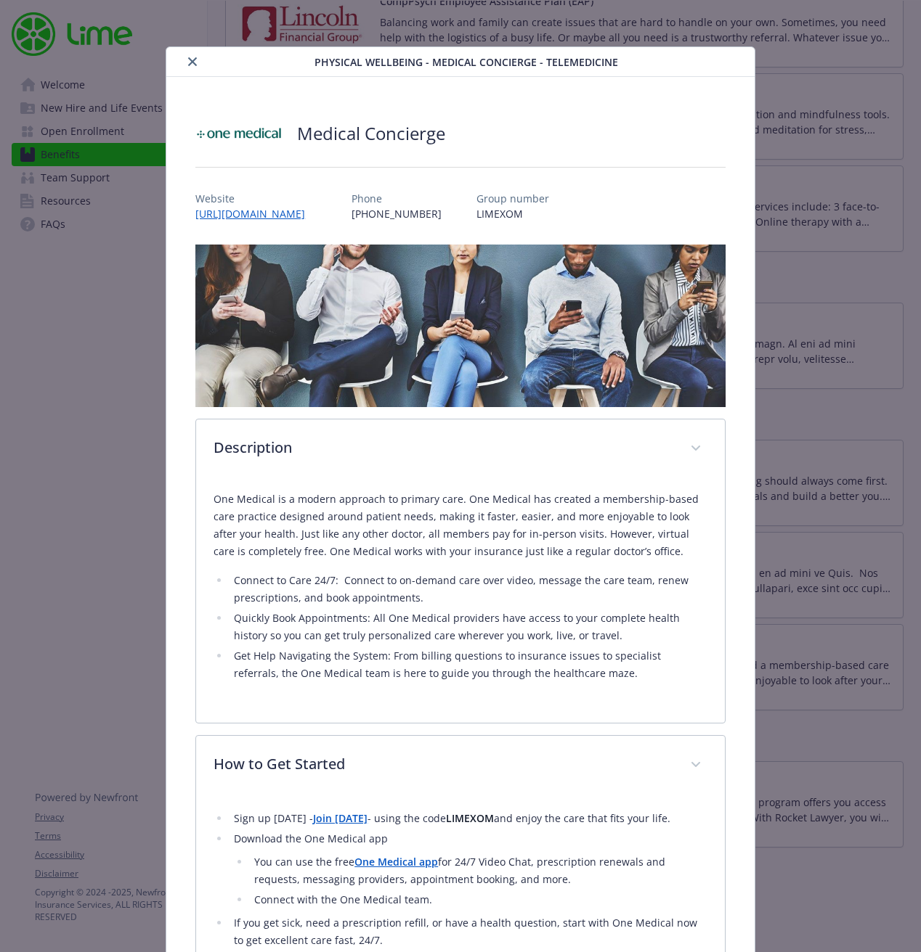
click at [195, 56] on button "close" at bounding box center [192, 61] width 17 height 17
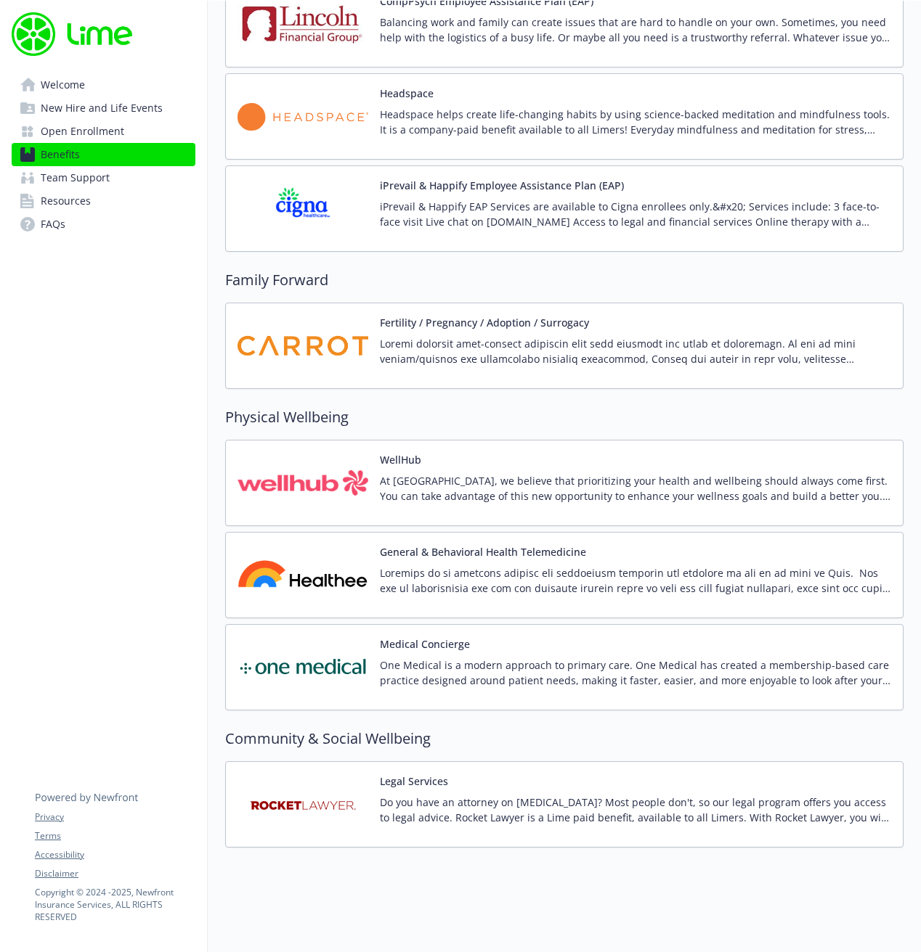
click at [466, 580] on p at bounding box center [635, 581] width 511 height 30
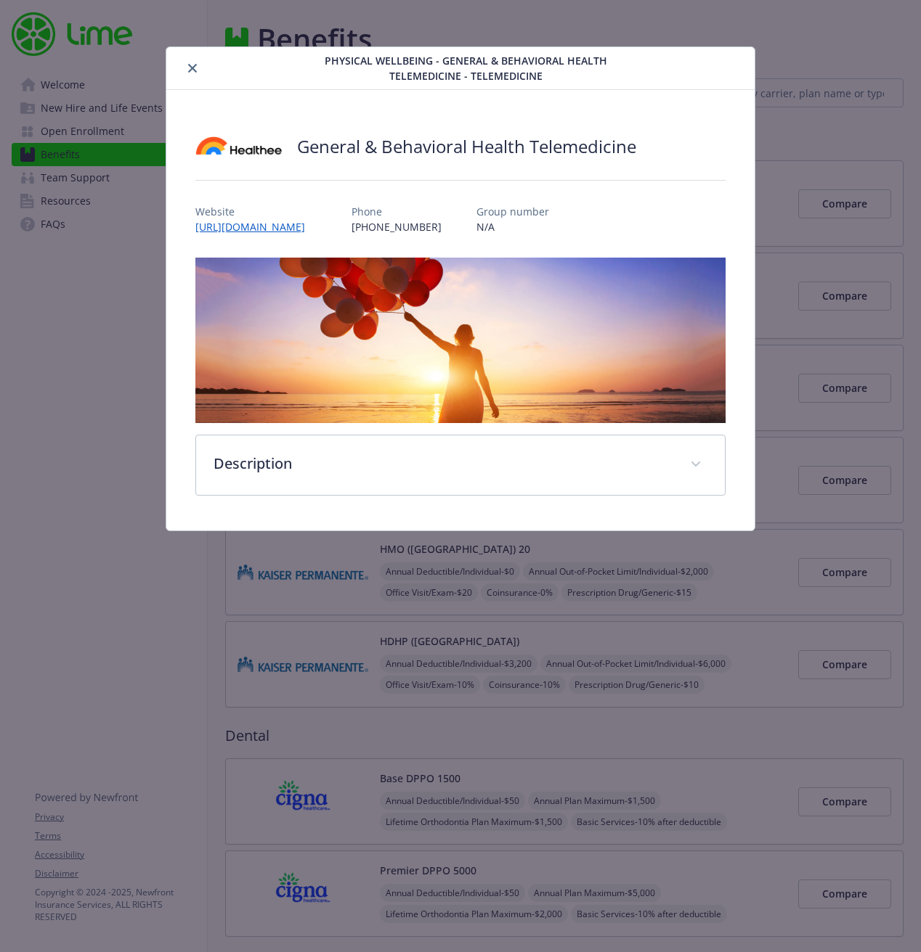
scroll to position [2845, 0]
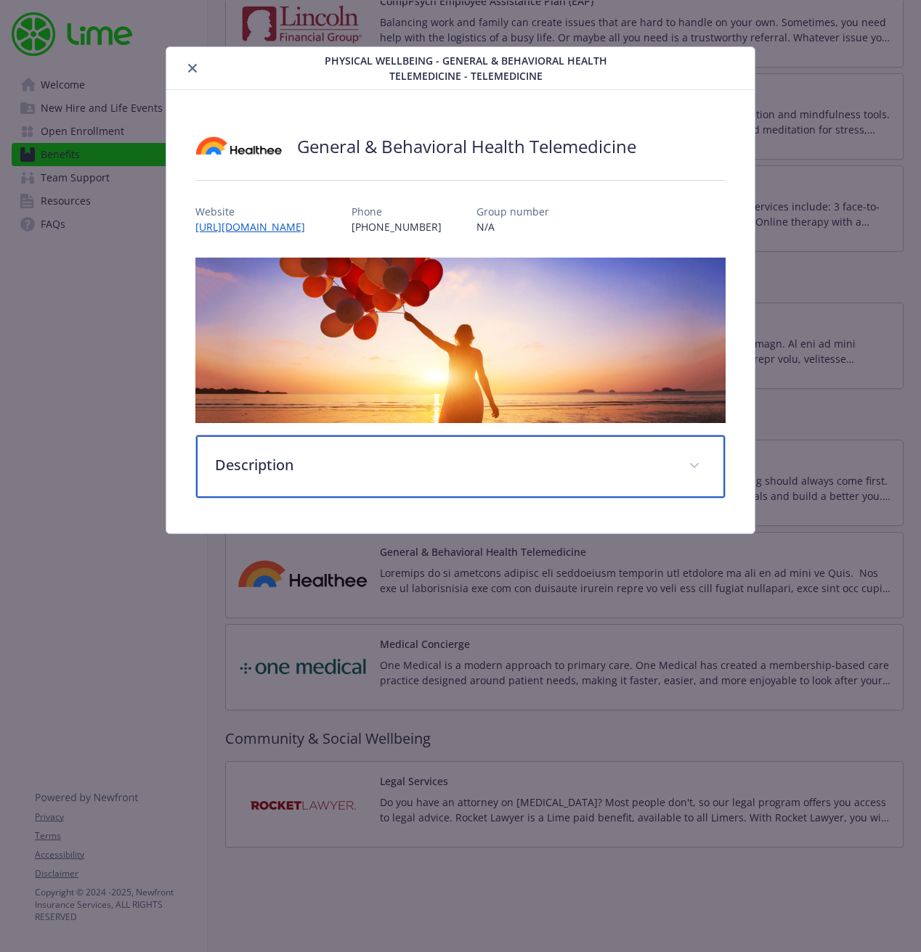
click at [692, 466] on icon "details for plan Physical Wellbeing - General & Behavioral Health Telemedicine …" at bounding box center [694, 466] width 9 height 6
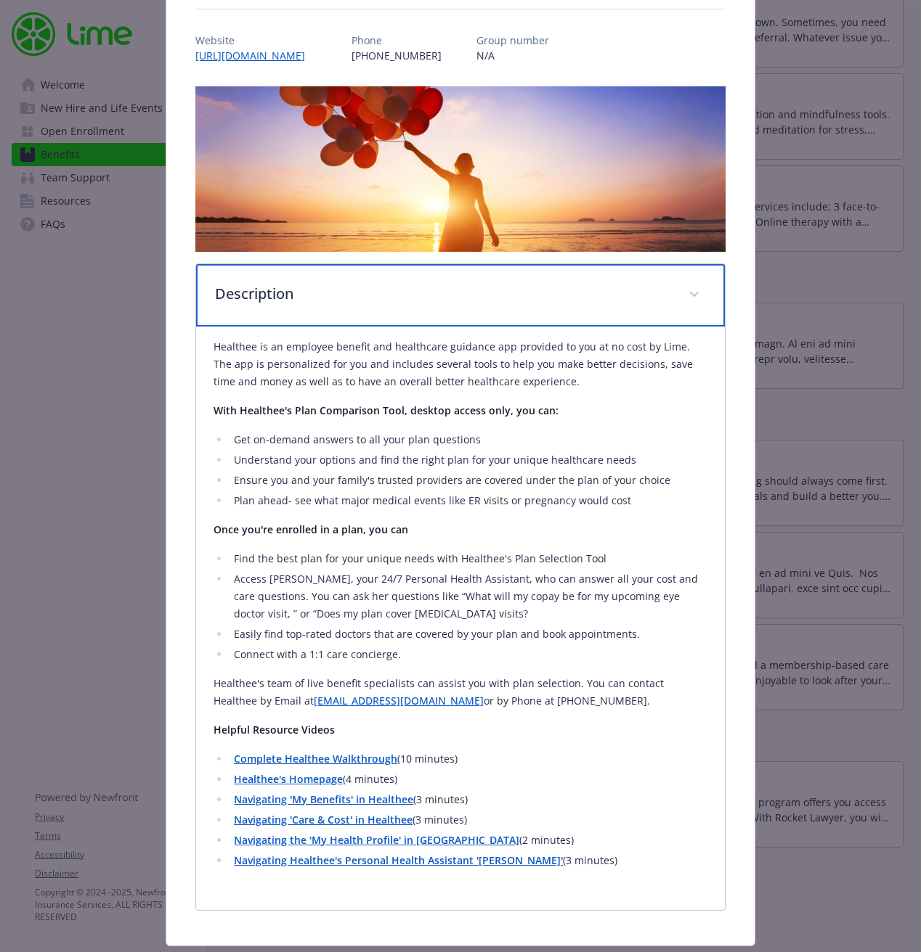
scroll to position [212, 0]
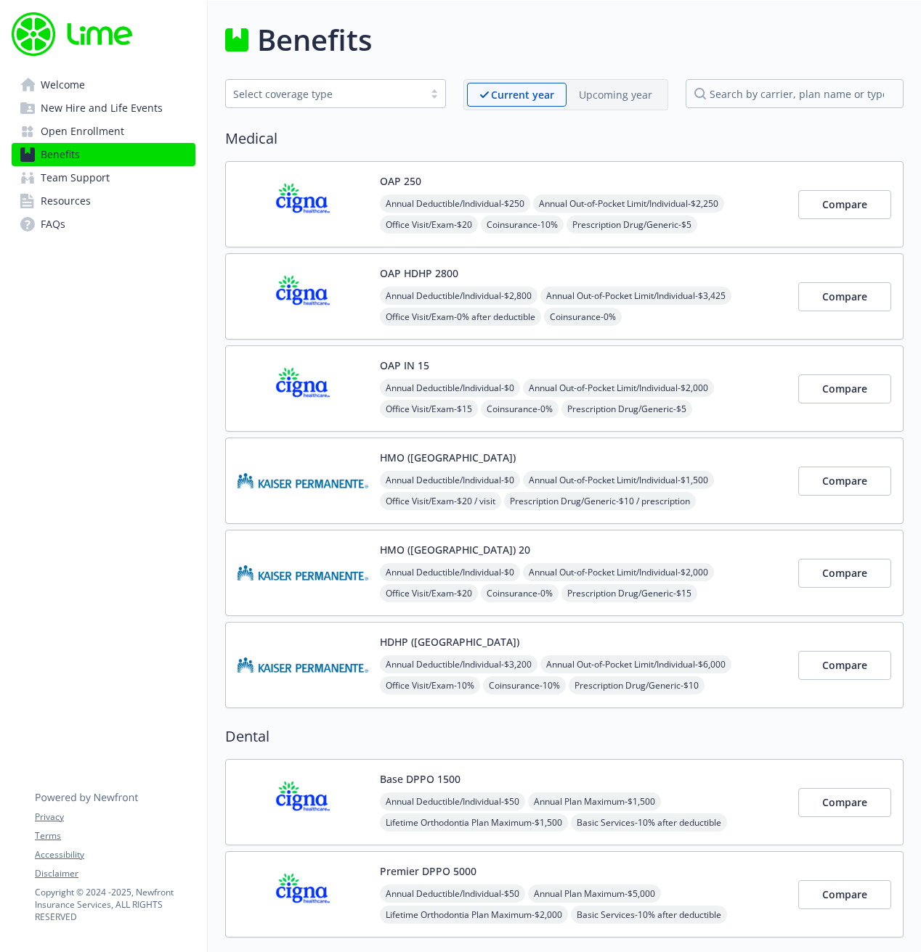
click at [126, 108] on span "New Hire and Life Events" at bounding box center [102, 108] width 122 height 23
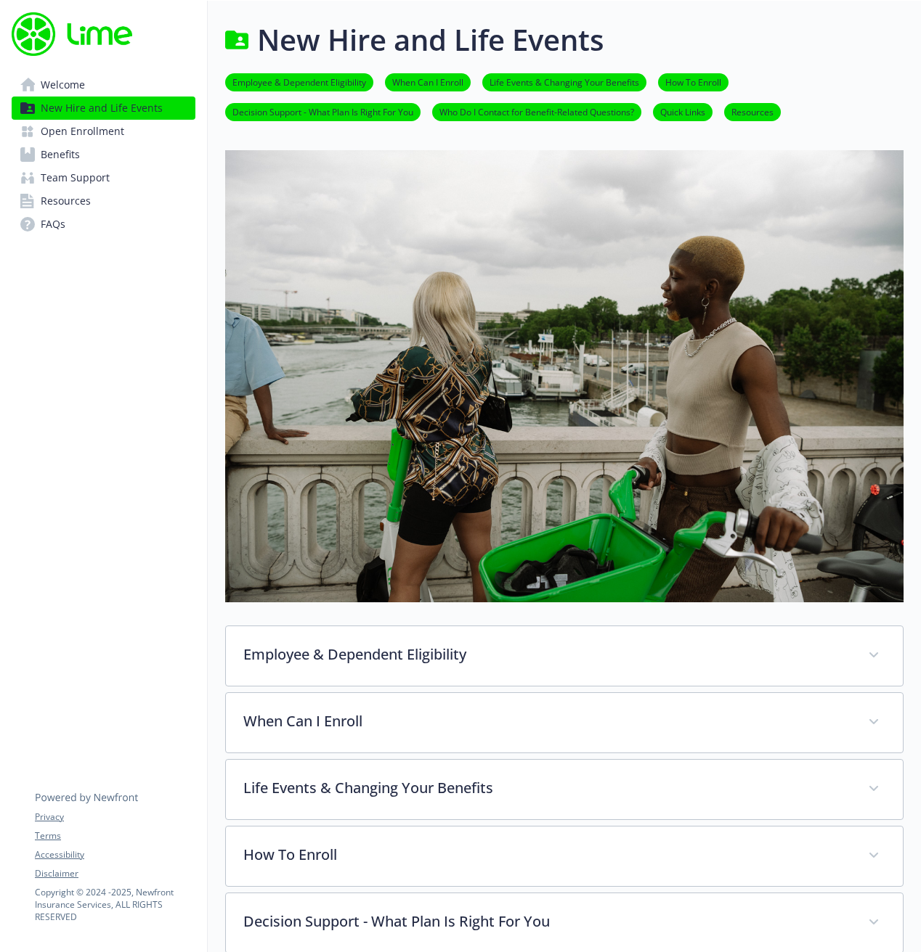
click at [120, 126] on span "Open Enrollment" at bounding box center [82, 131] width 83 height 23
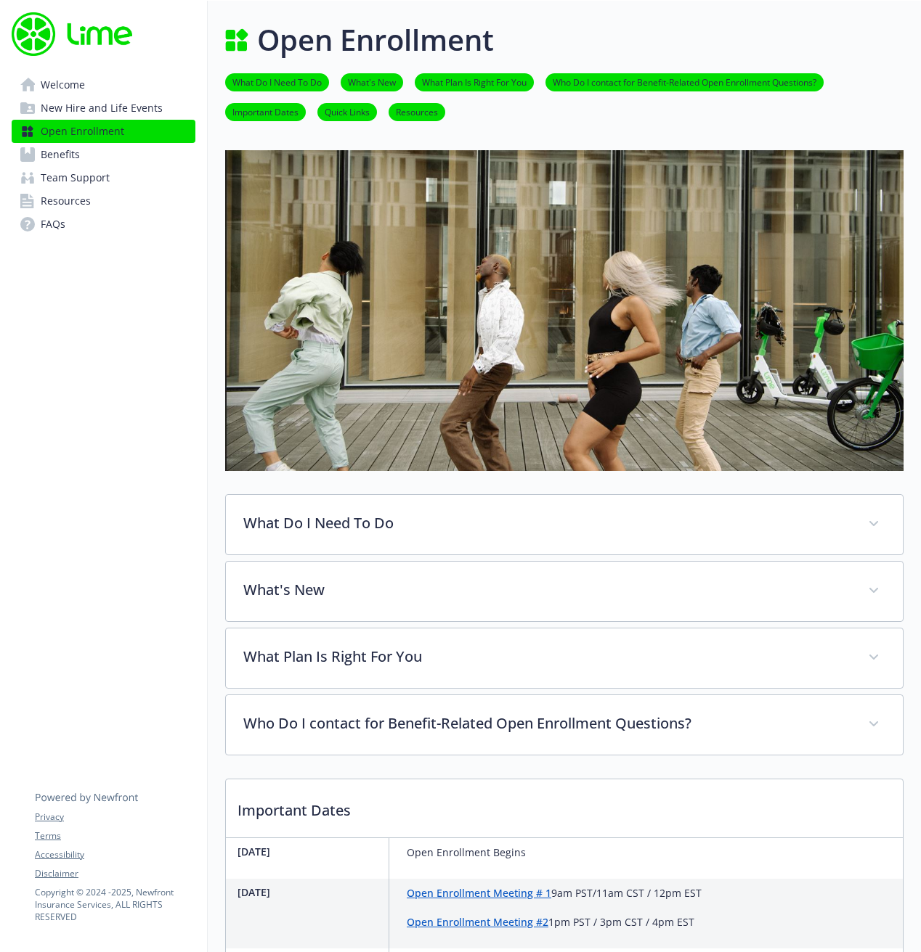
click at [126, 107] on span "New Hire and Life Events" at bounding box center [102, 108] width 122 height 23
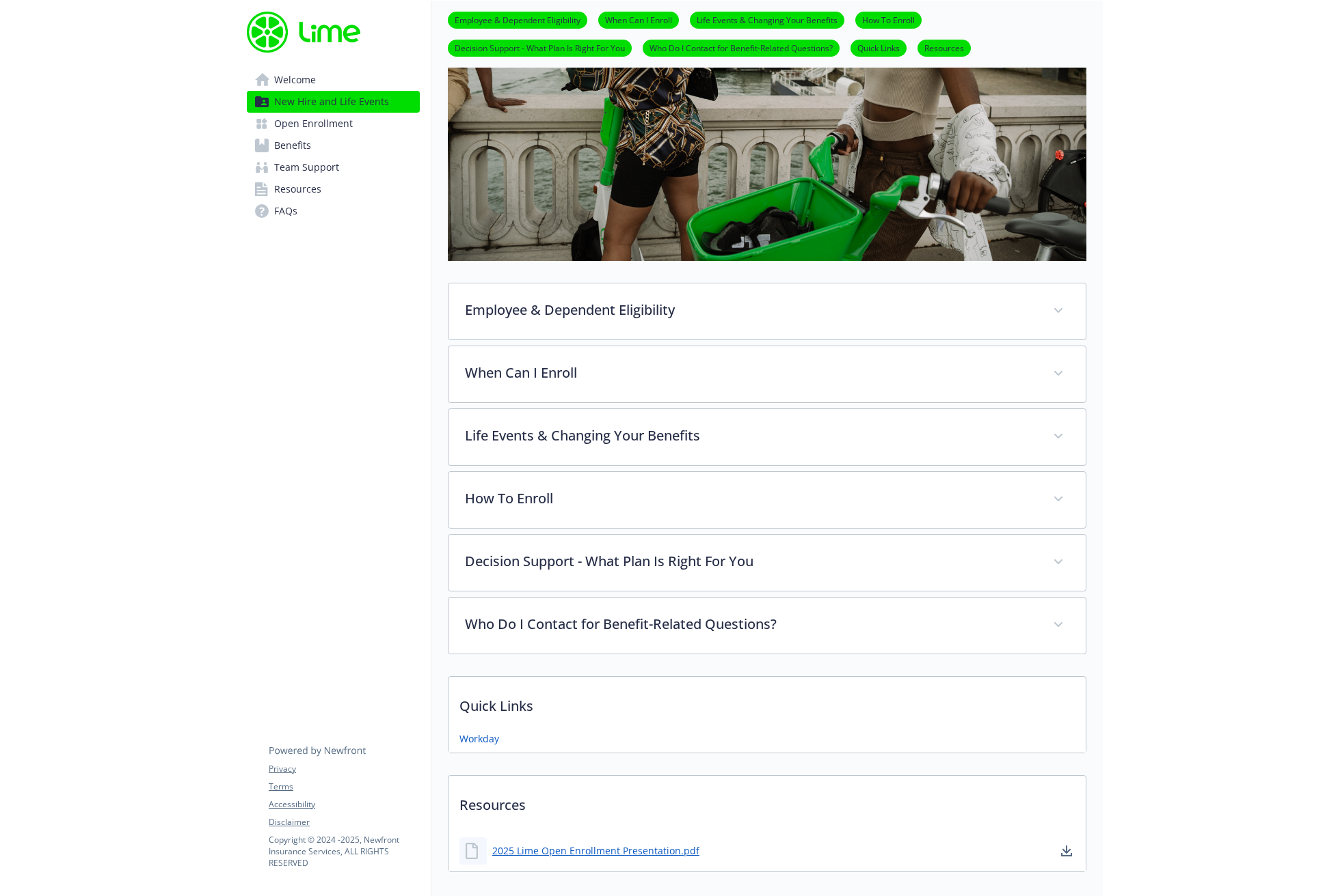
scroll to position [380, 0]
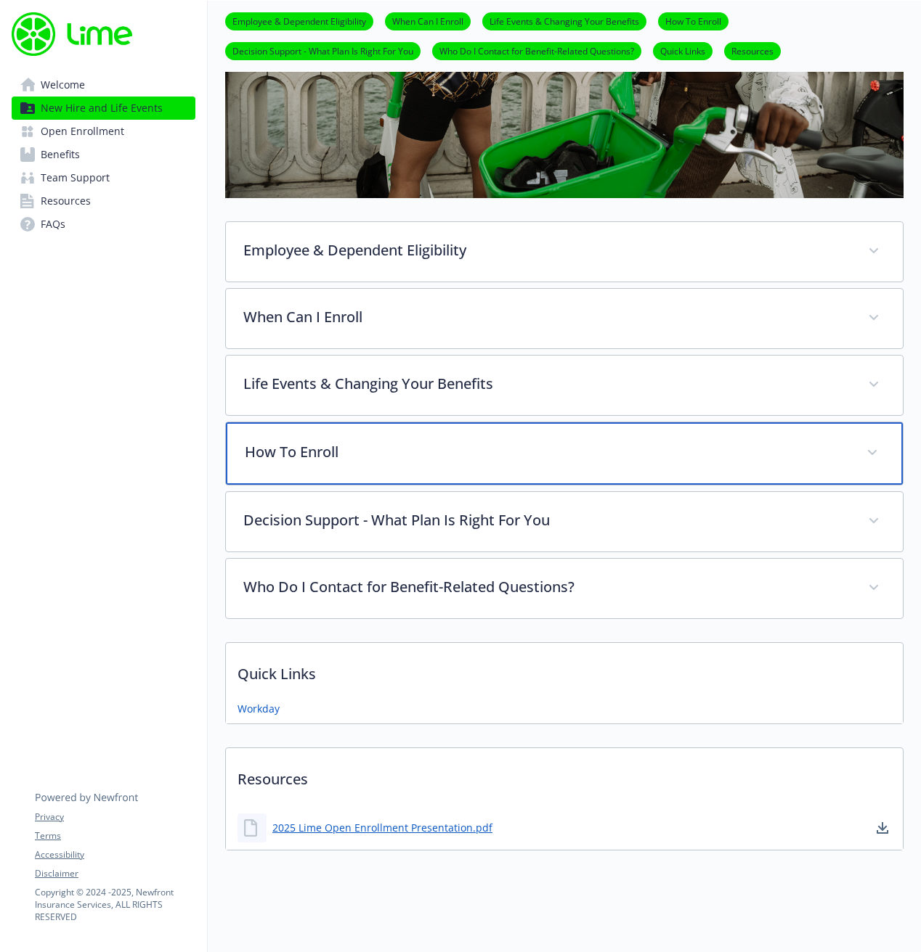
click at [464, 444] on p "How To Enroll" at bounding box center [547, 452] width 604 height 22
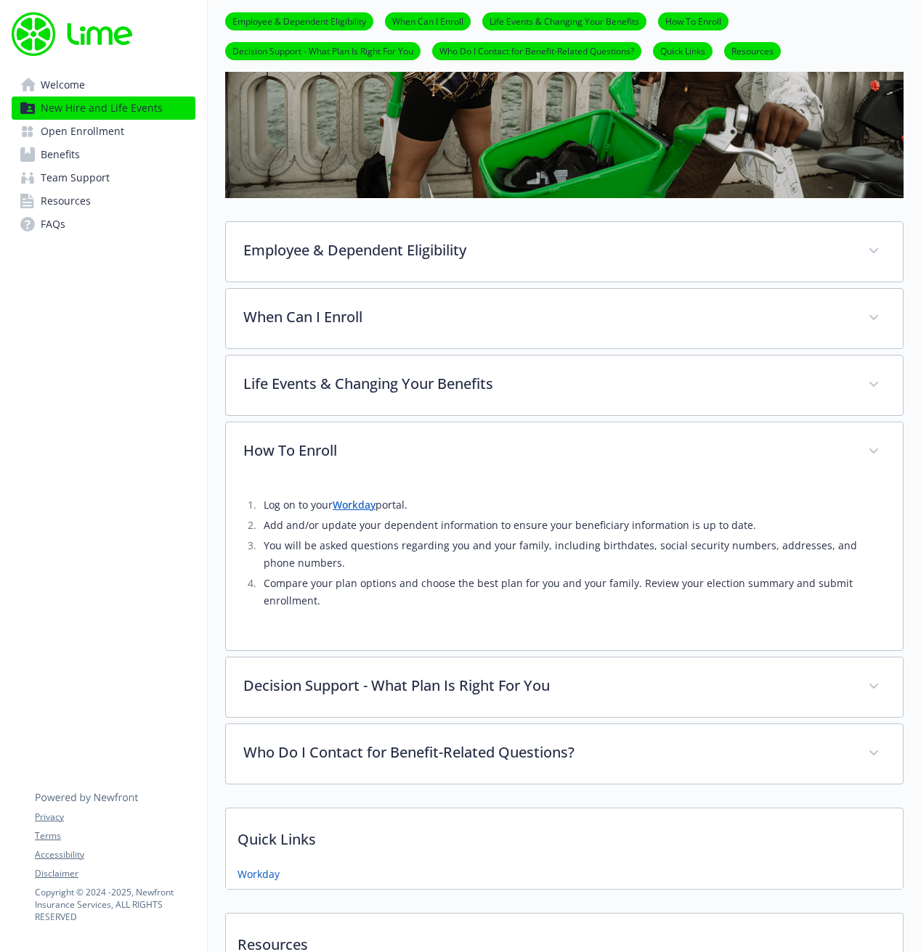
click at [367, 505] on link "Workday" at bounding box center [353, 505] width 43 height 14
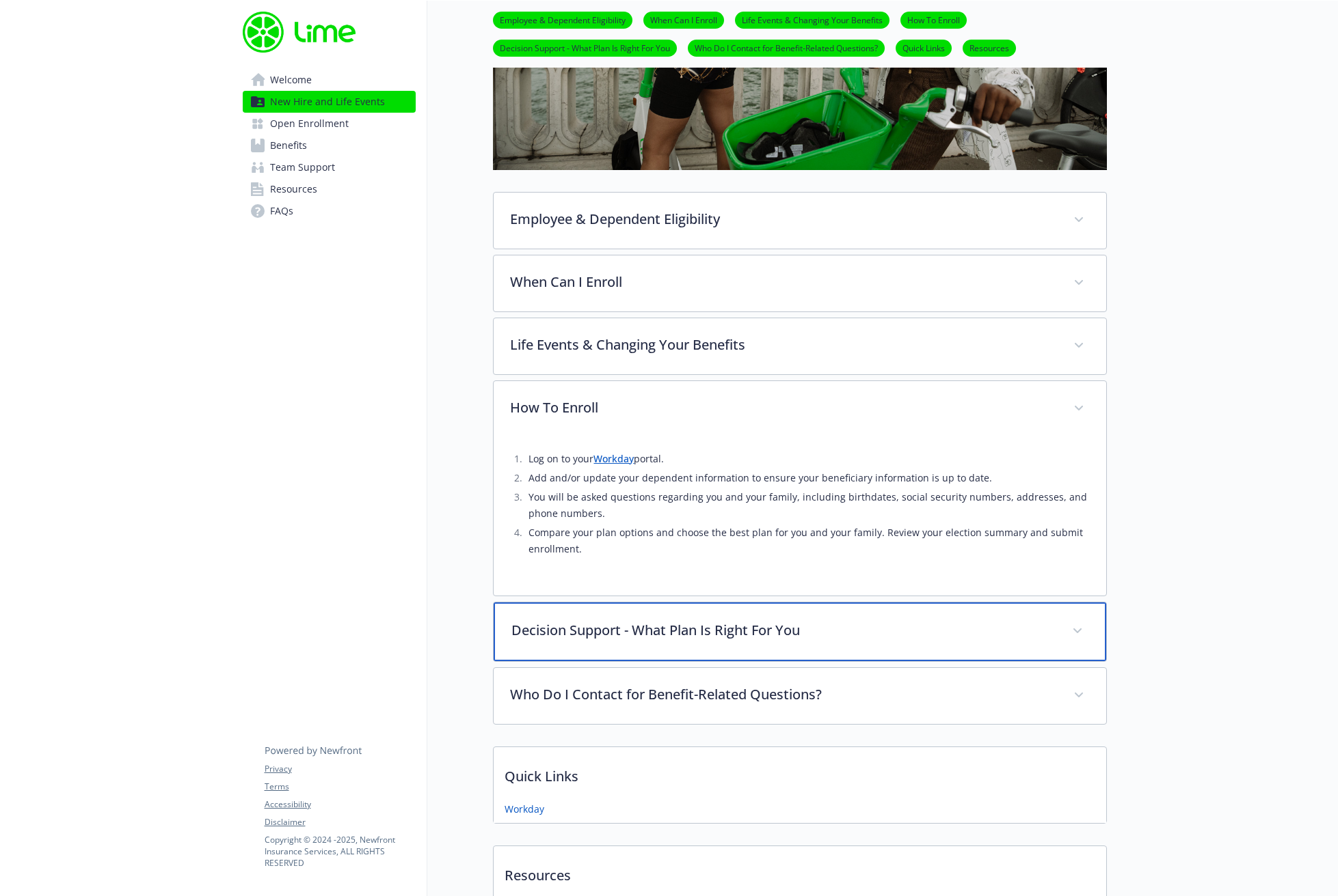
click at [866, 627] on p "Decision Support - What Plan Is Right For You" at bounding box center [783, 631] width 544 height 21
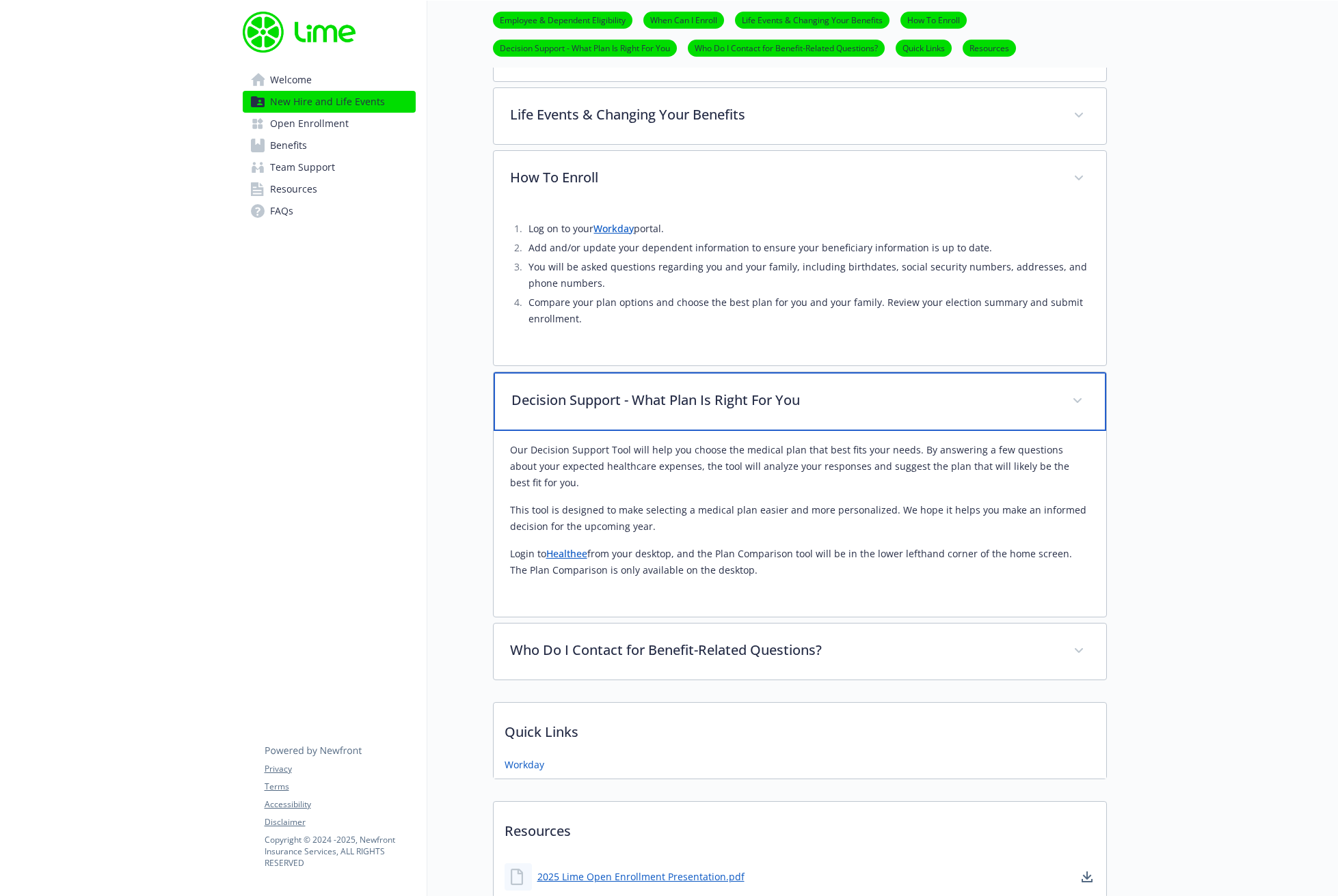
scroll to position [632, 0]
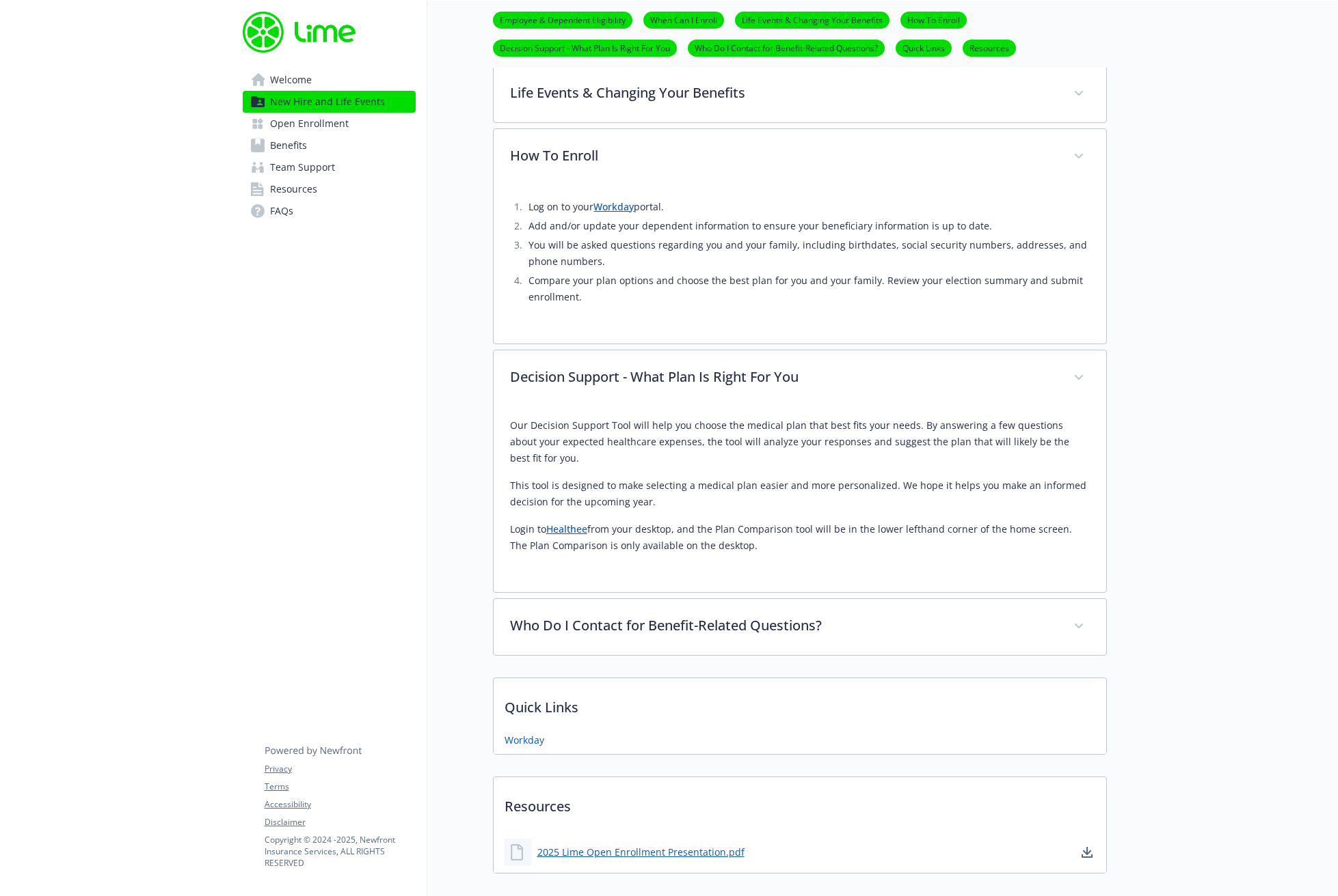
click at [560, 532] on link "Healthee" at bounding box center [567, 529] width 41 height 13
